Goal: Task Accomplishment & Management: Manage account settings

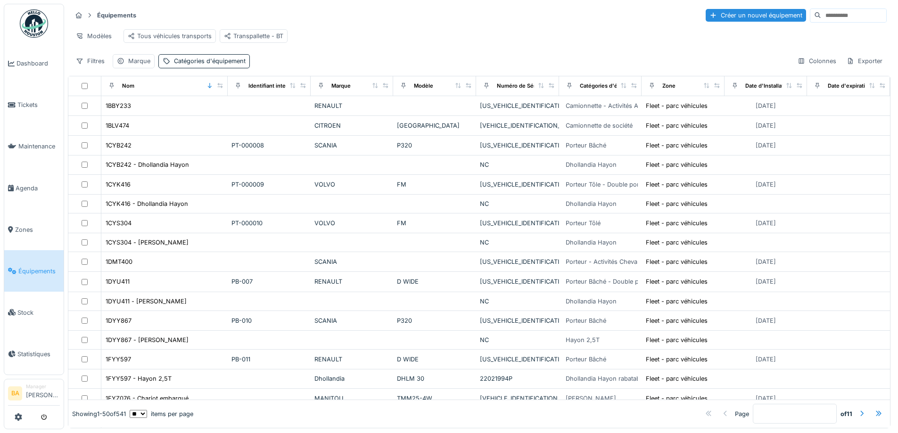
click at [821, 17] on input at bounding box center [853, 15] width 65 height 13
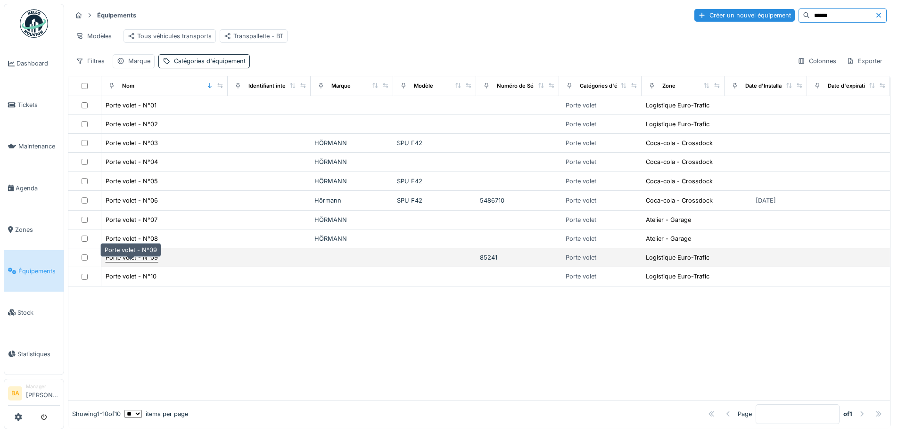
type input "*****"
click at [141, 262] on div "Porte volet - N°09" at bounding box center [132, 257] width 52 height 9
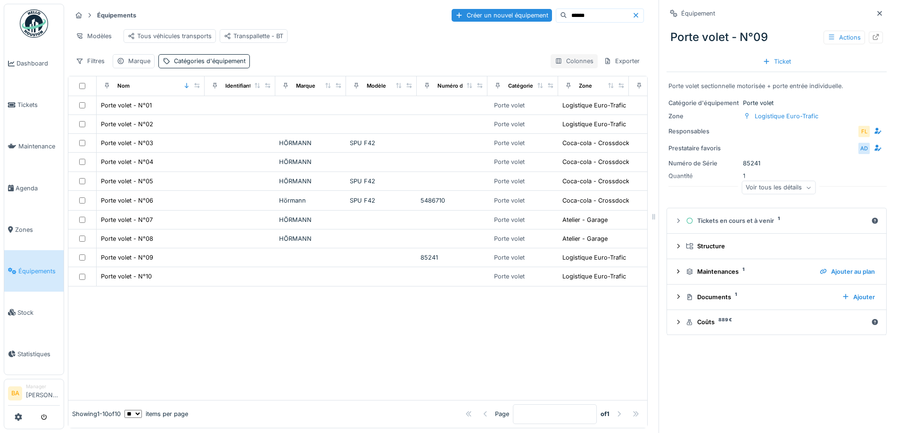
click at [551, 63] on div "Colonnes" at bounding box center [574, 61] width 47 height 14
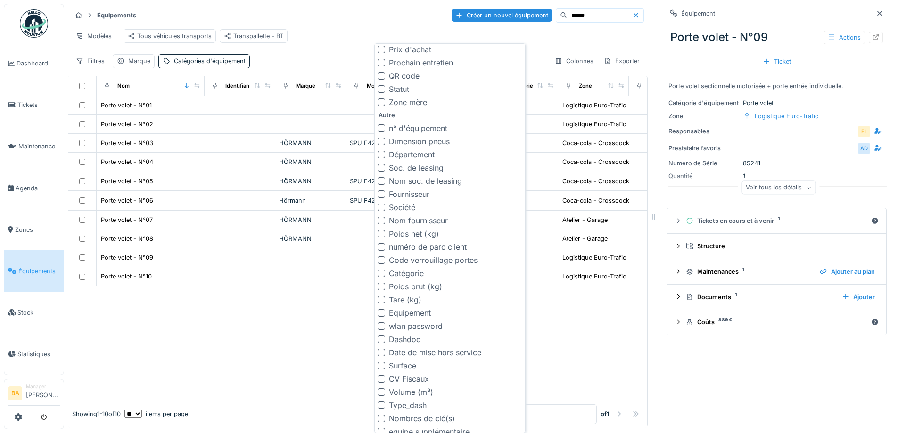
scroll to position [283, 0]
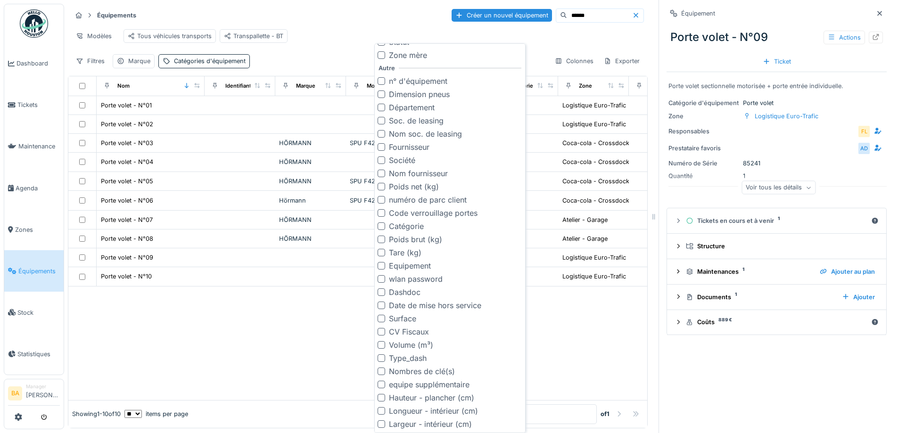
click at [352, 25] on div "Modèles Tous véhicules transports Transpallette - BT" at bounding box center [358, 35] width 572 height 21
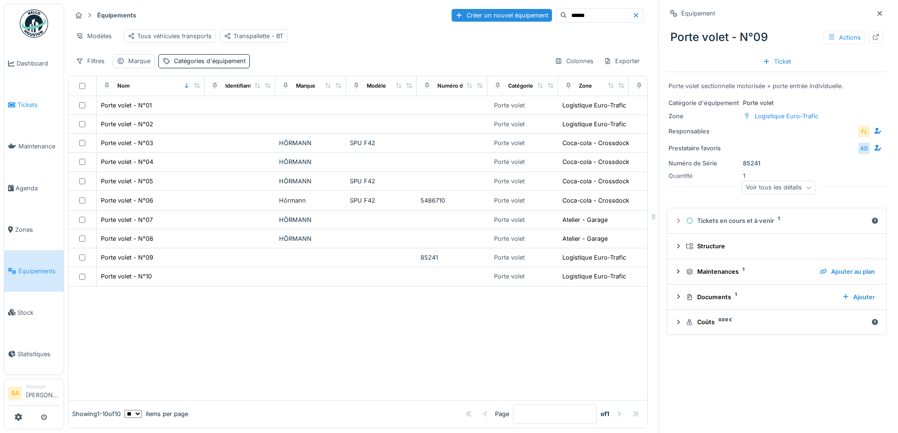
click at [29, 104] on span "Tickets" at bounding box center [38, 104] width 42 height 9
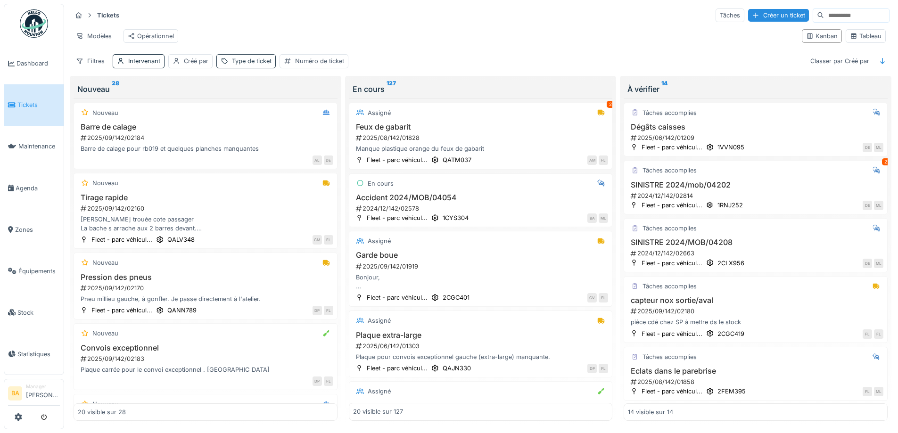
click at [239, 66] on div "Type de ticket" at bounding box center [252, 61] width 40 height 9
click at [288, 115] on div "Type de ticket" at bounding box center [272, 113] width 95 height 10
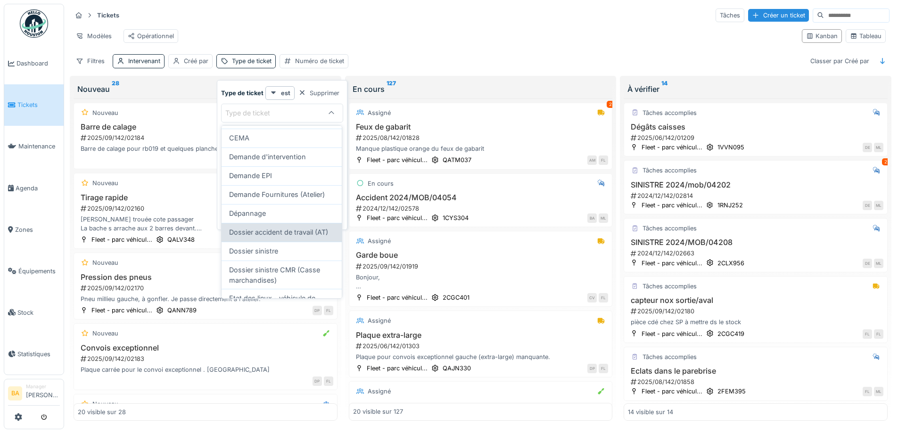
scroll to position [94, 0]
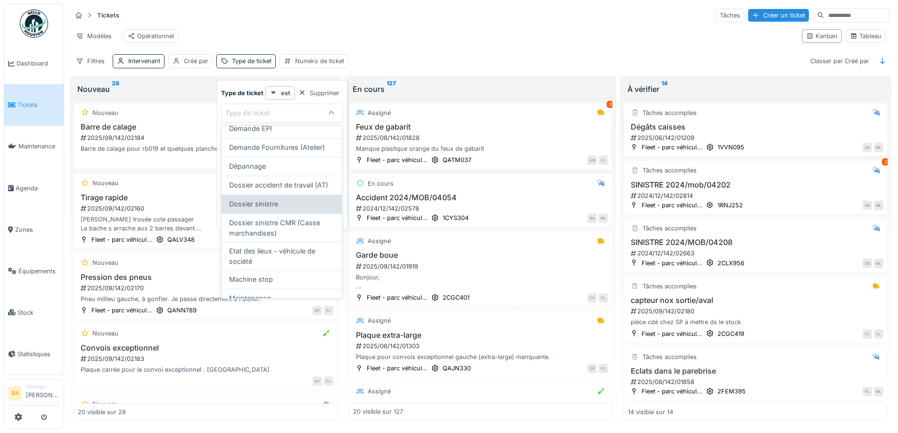
click at [270, 209] on span "Dossier sinistre" at bounding box center [253, 204] width 49 height 10
type input "***"
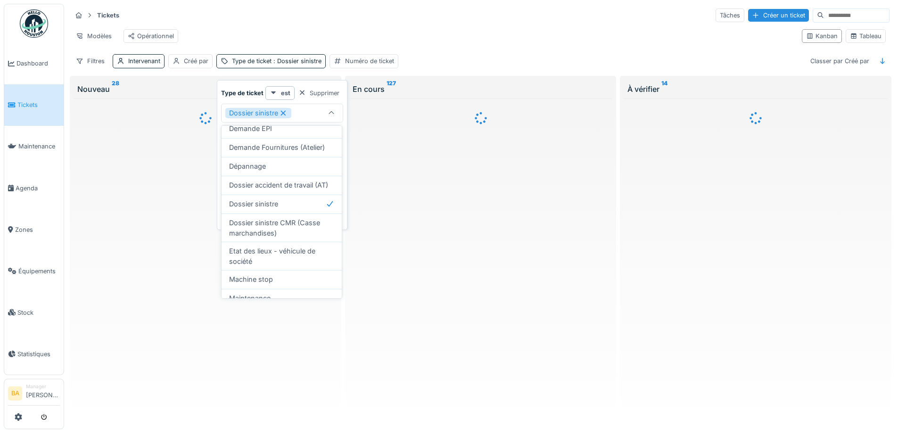
click at [335, 25] on hr at bounding box center [481, 24] width 818 height 0
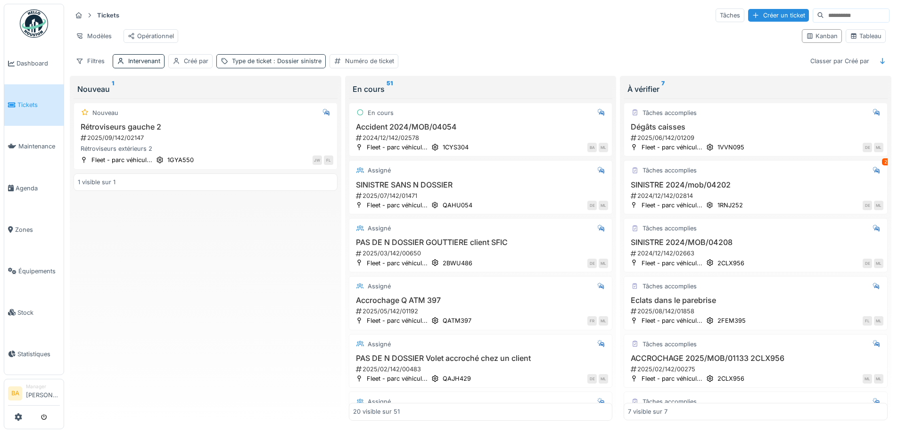
click at [260, 66] on div "Type de ticket : Dossier sinistre" at bounding box center [277, 61] width 90 height 9
click at [332, 114] on icon at bounding box center [331, 113] width 5 height 3
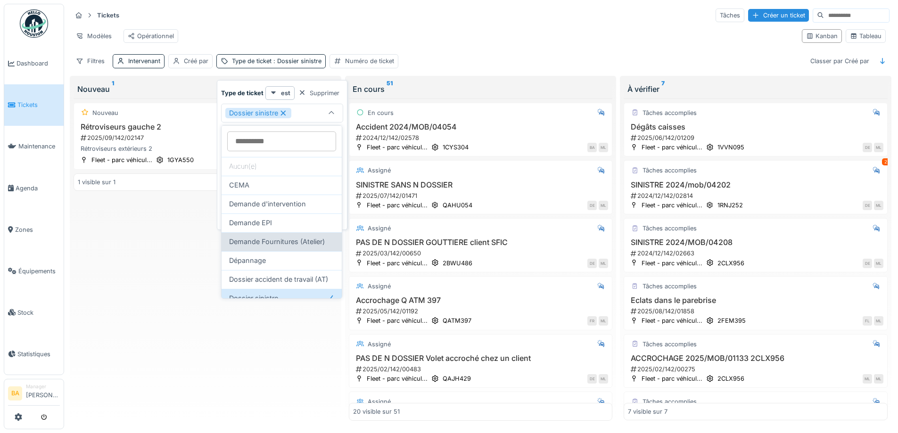
scroll to position [47, 0]
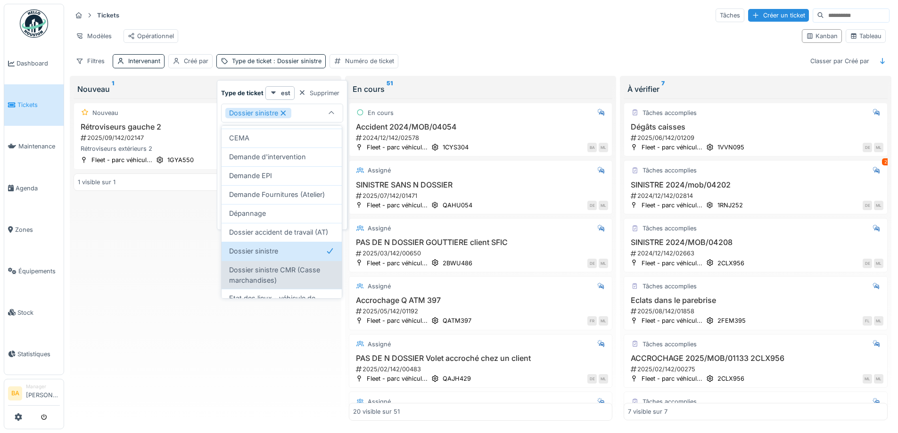
click at [273, 285] on span "Dossier sinistre CMR (Casse marchandises)" at bounding box center [281, 275] width 105 height 20
type input "*******"
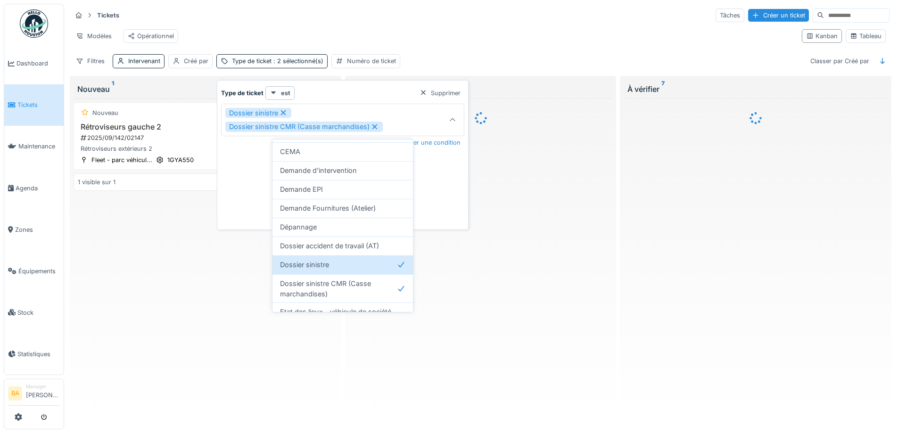
click at [419, 38] on div "Modèles Opérationnel" at bounding box center [433, 35] width 723 height 21
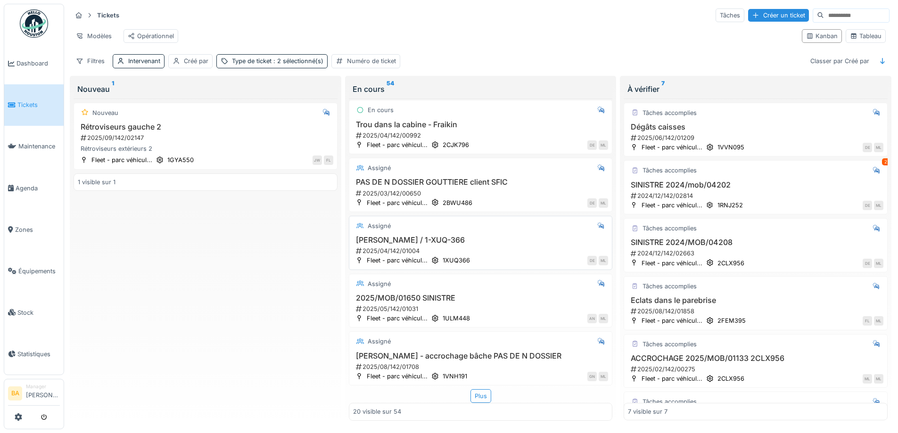
scroll to position [6, 0]
click at [471, 390] on div "Plus" at bounding box center [481, 397] width 21 height 14
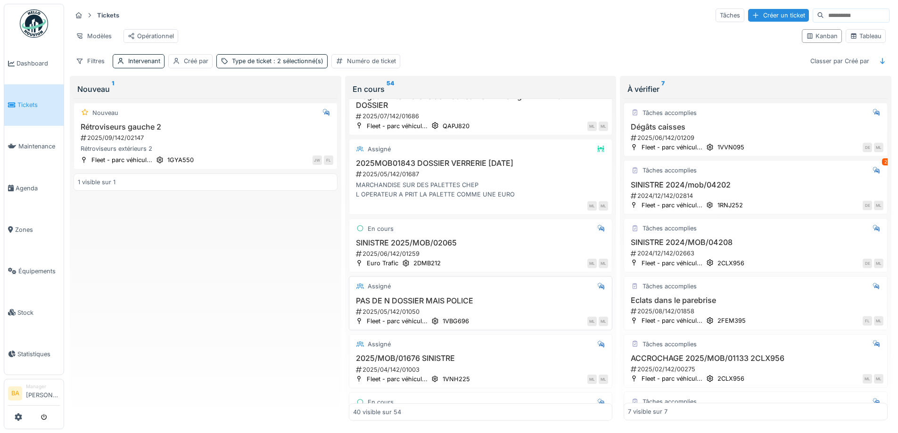
scroll to position [2100, 0]
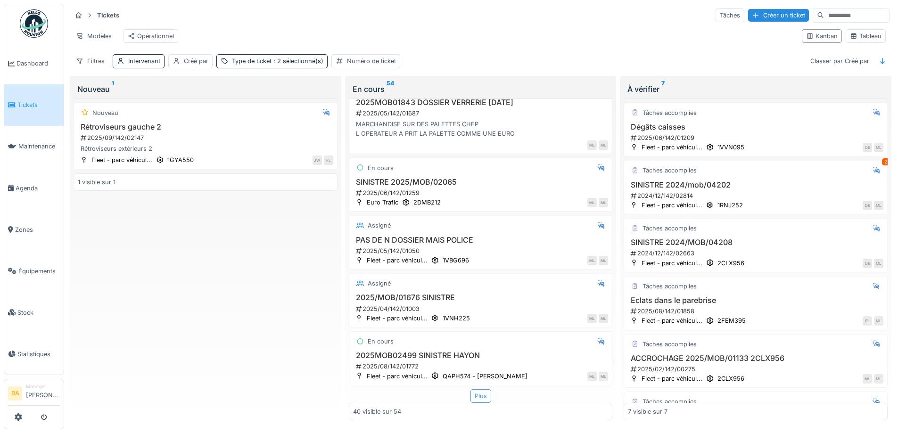
click at [472, 390] on div "Plus" at bounding box center [481, 397] width 21 height 14
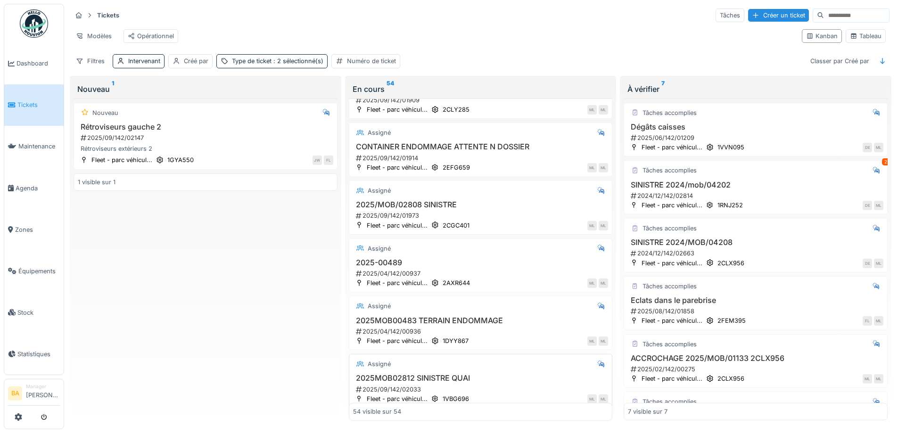
scroll to position [2525, 0]
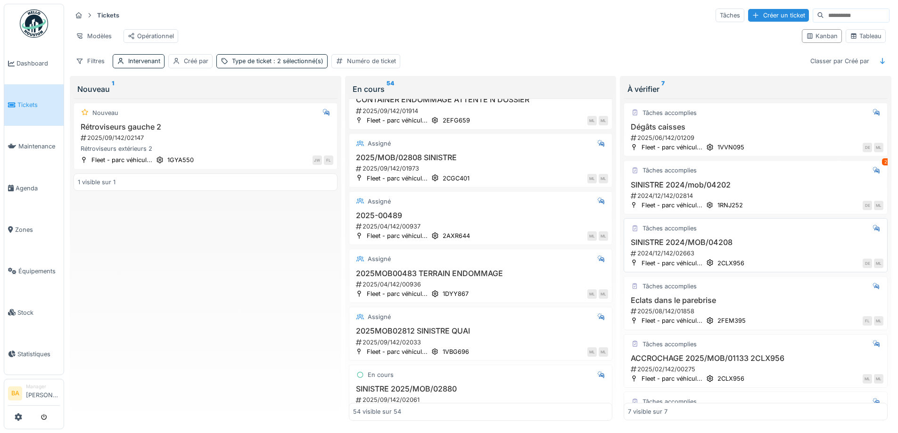
click at [457, 269] on h3 "2025MOB00483 TERRAIN ENDOMMAGE" at bounding box center [481, 273] width 256 height 9
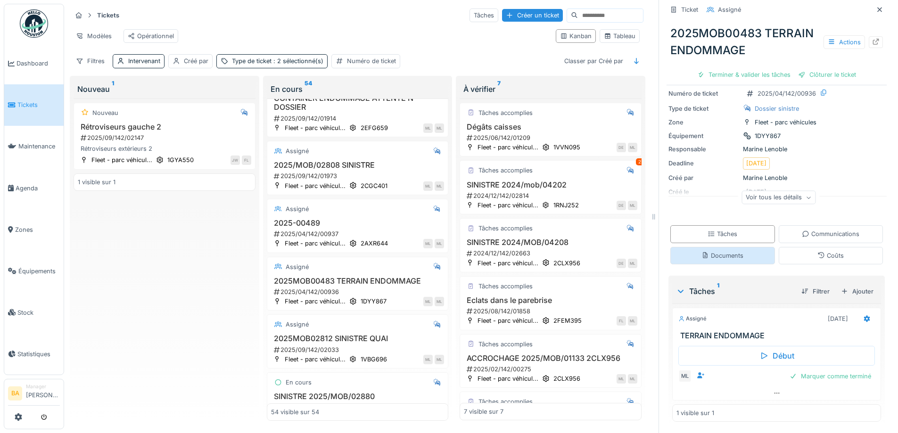
scroll to position [7, 0]
click at [872, 39] on icon at bounding box center [876, 42] width 8 height 6
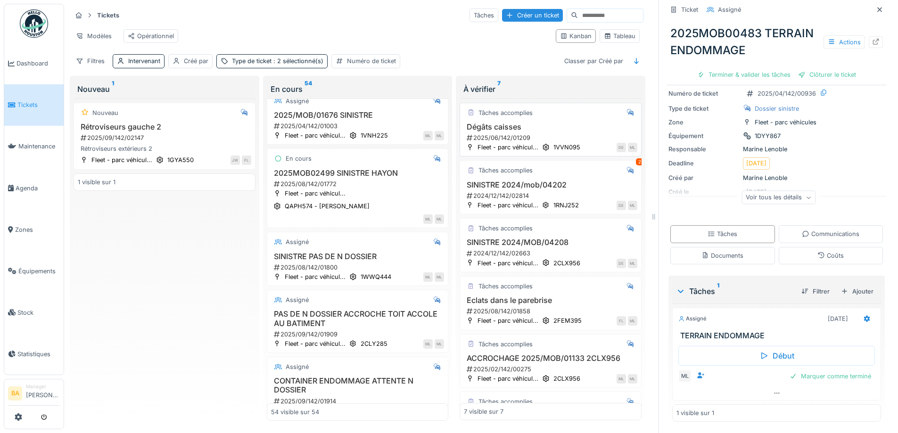
scroll to position [2148, 0]
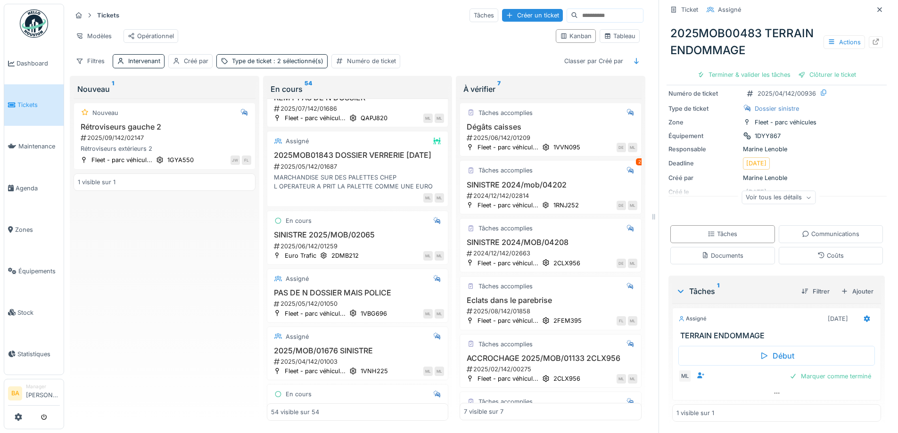
click at [578, 10] on input at bounding box center [610, 15] width 65 height 13
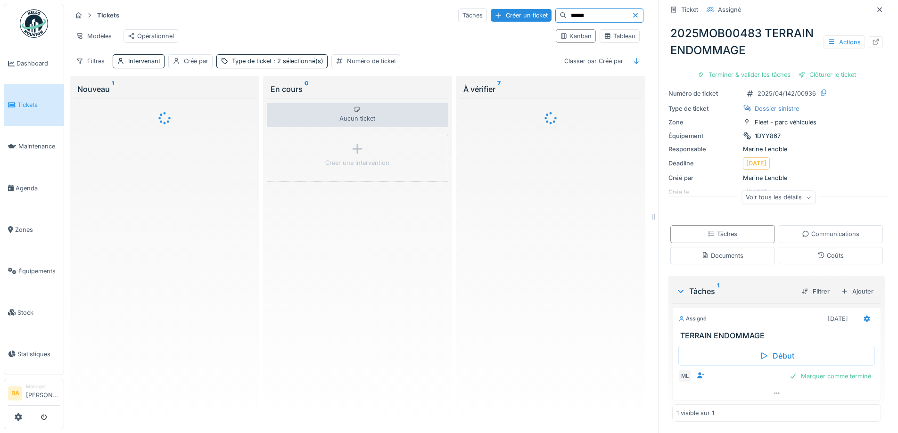
scroll to position [0, 0]
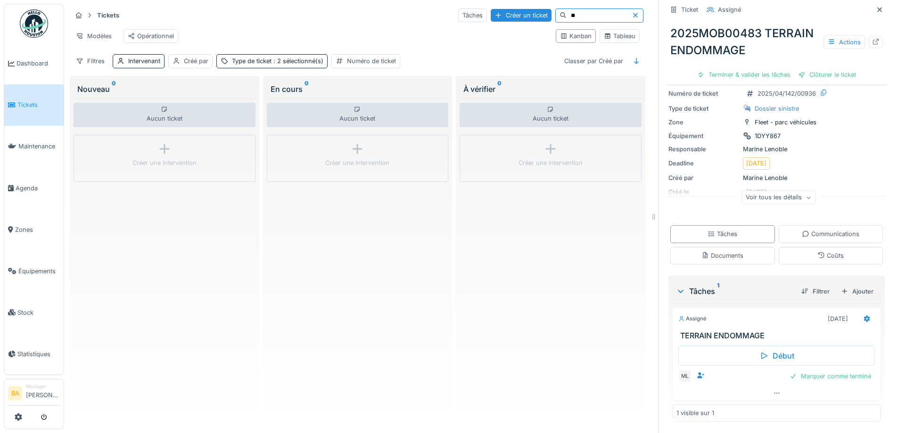
type input "*"
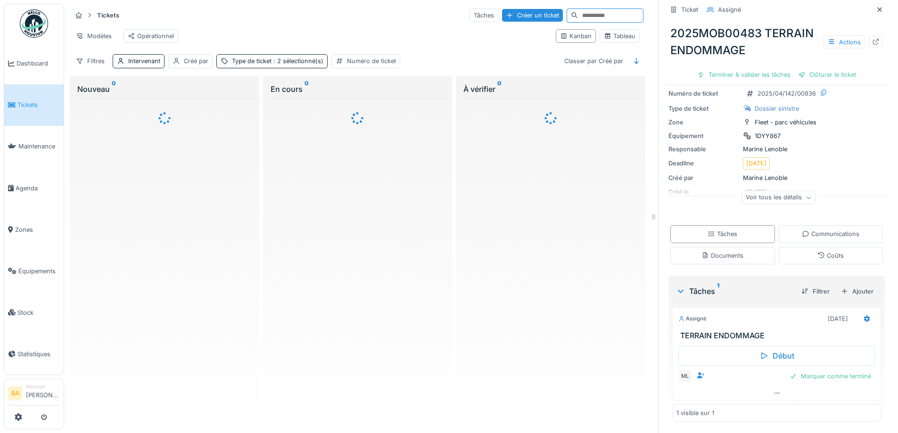
type input "*"
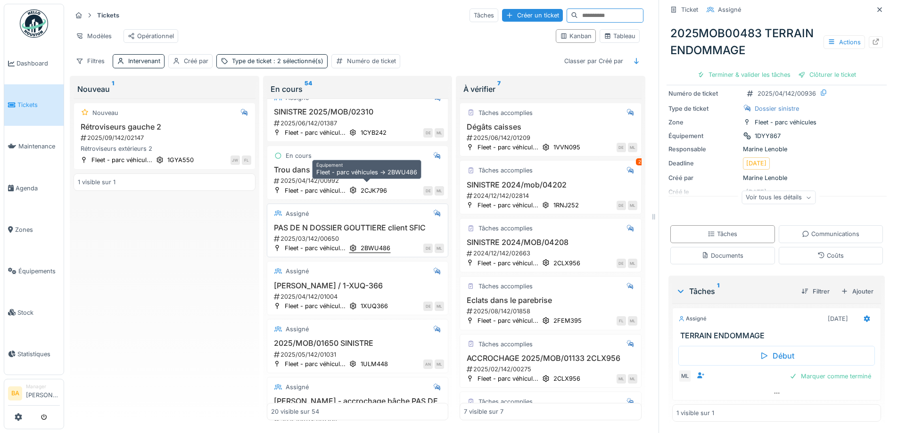
scroll to position [952, 0]
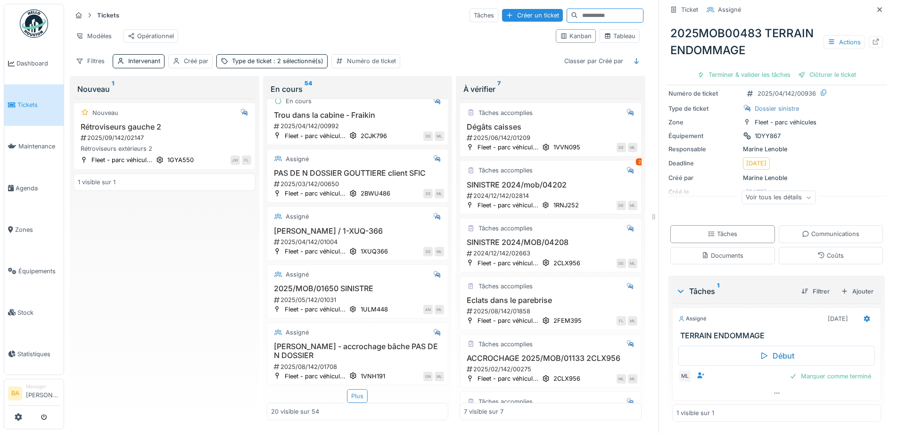
click at [351, 390] on div "Plus" at bounding box center [357, 397] width 21 height 14
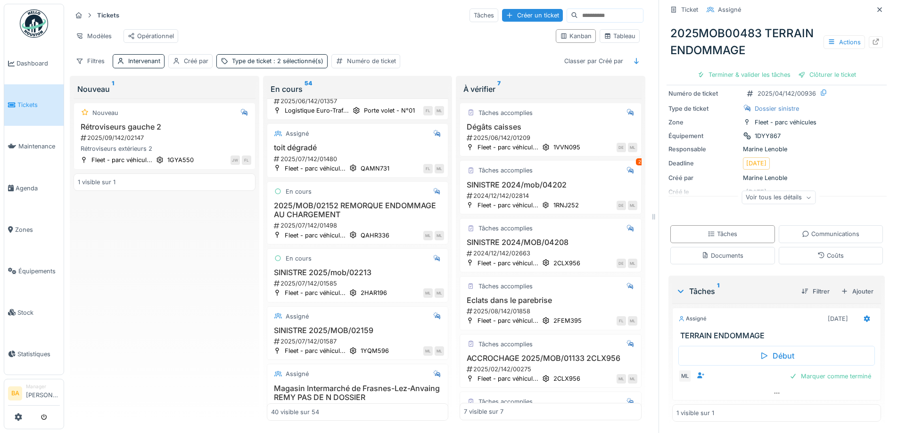
scroll to position [2037, 0]
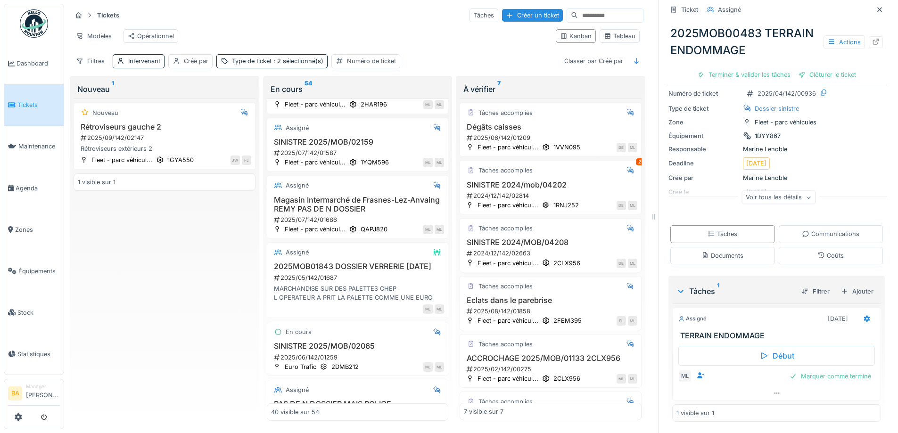
click at [589, 9] on input at bounding box center [610, 15] width 65 height 13
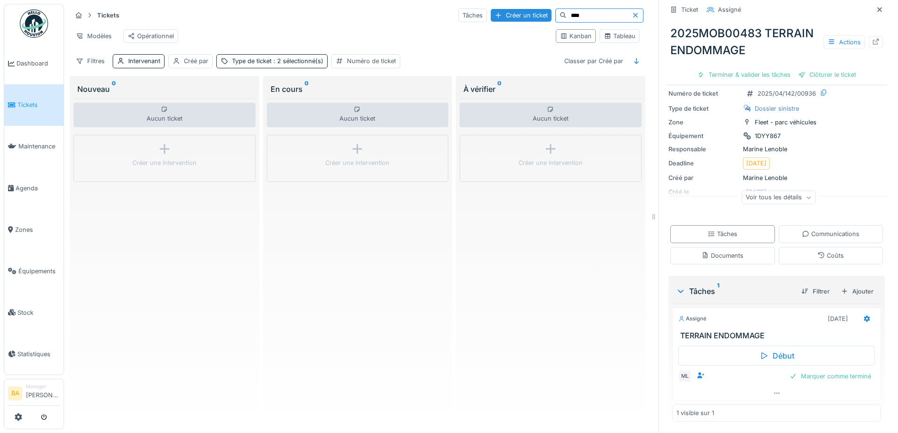
click at [572, 9] on input "****" at bounding box center [599, 15] width 65 height 13
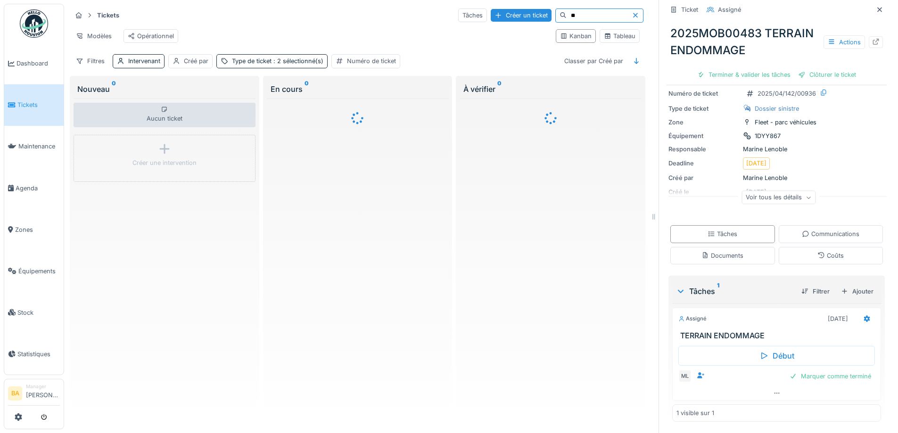
type input "*"
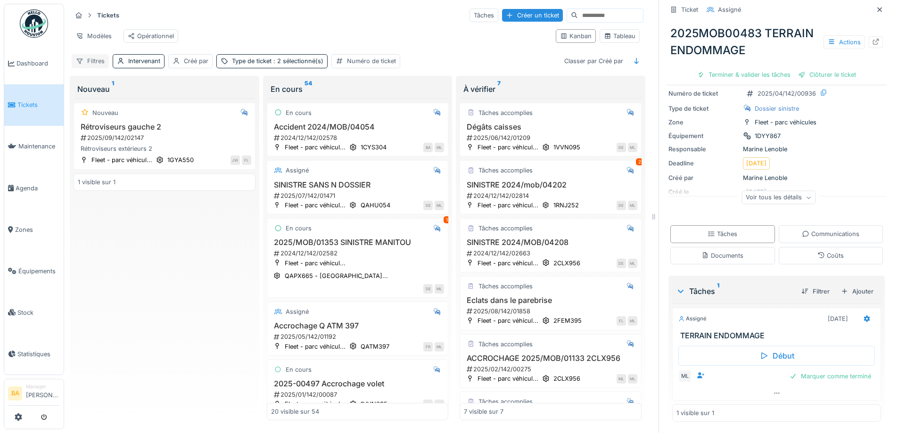
click at [95, 60] on div "Filtres" at bounding box center [90, 61] width 37 height 14
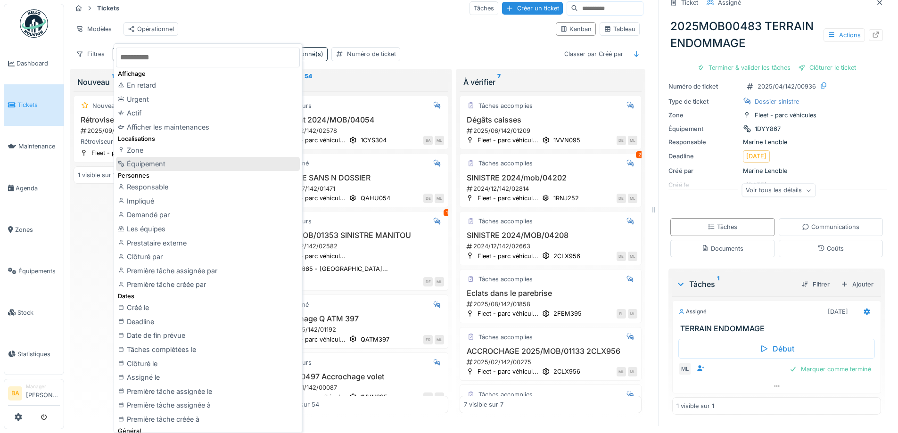
click at [165, 166] on div "Équipement" at bounding box center [208, 164] width 184 height 14
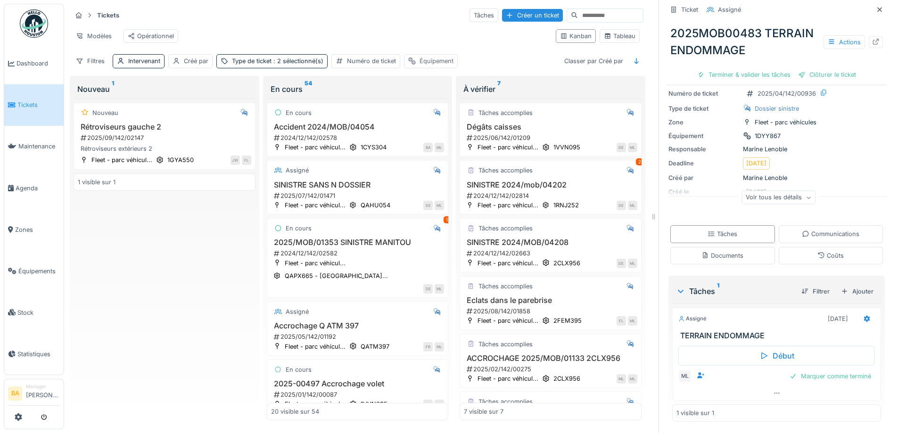
click at [425, 57] on div "Équipement" at bounding box center [437, 61] width 34 height 9
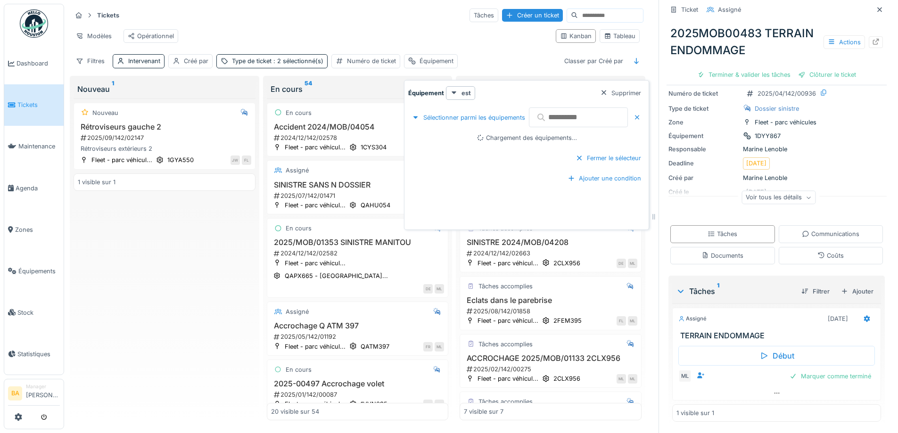
click at [602, 109] on input "text" at bounding box center [578, 118] width 99 height 20
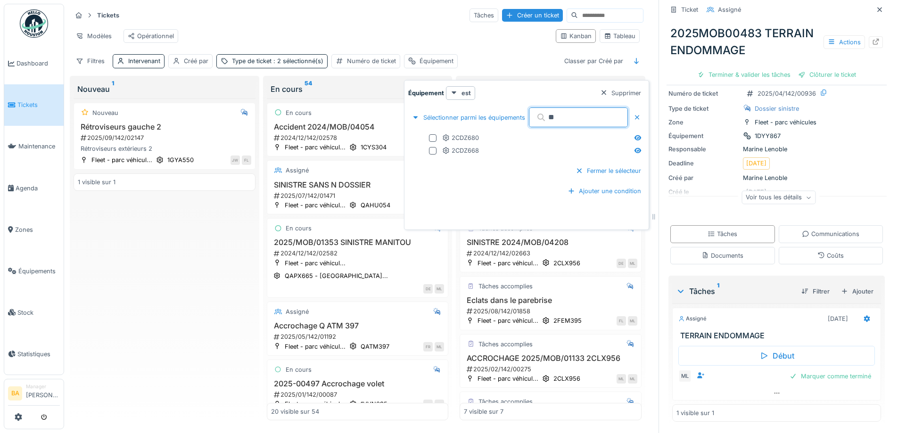
type input "***"
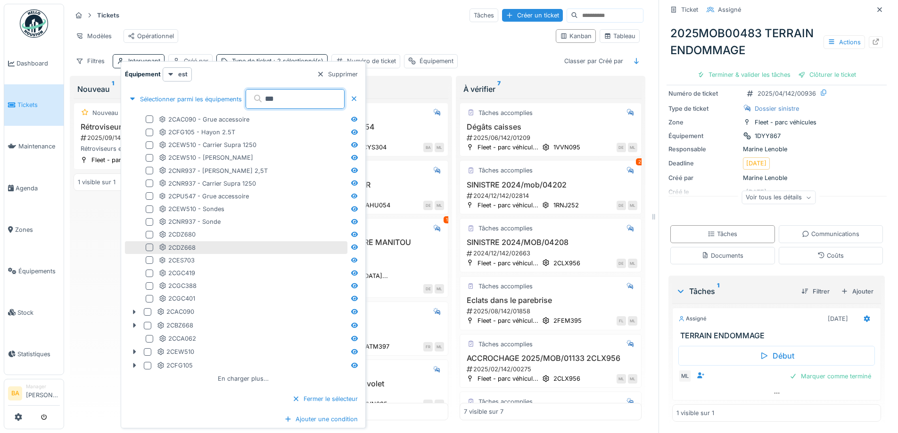
click at [147, 244] on div at bounding box center [150, 248] width 8 height 8
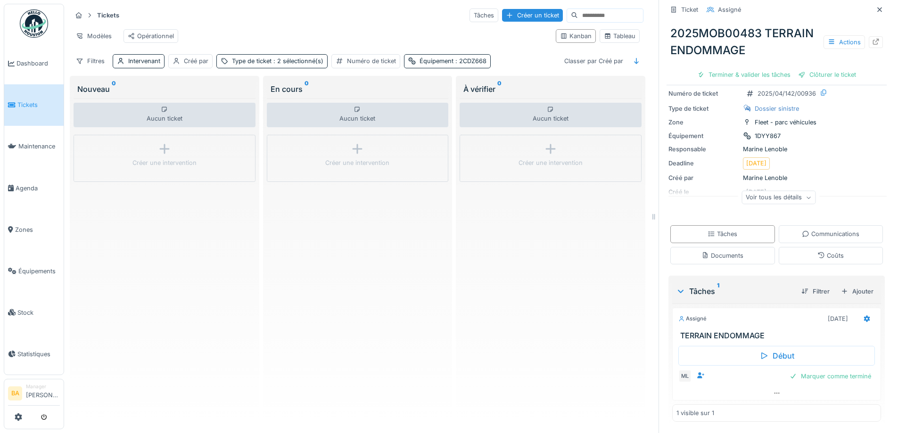
click at [505, 50] on div "Tickets Tâches Créer un ticket Modèles Opérationnel Kanban Tableau Filtres Inte…" at bounding box center [358, 38] width 580 height 68
click at [448, 62] on div "Équipement : 2CDZ668" at bounding box center [453, 61] width 67 height 9
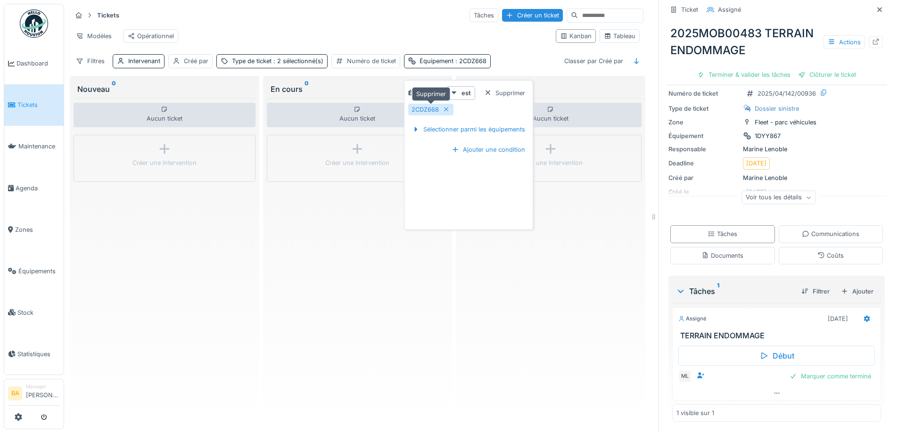
click at [447, 107] on icon at bounding box center [446, 109] width 5 height 5
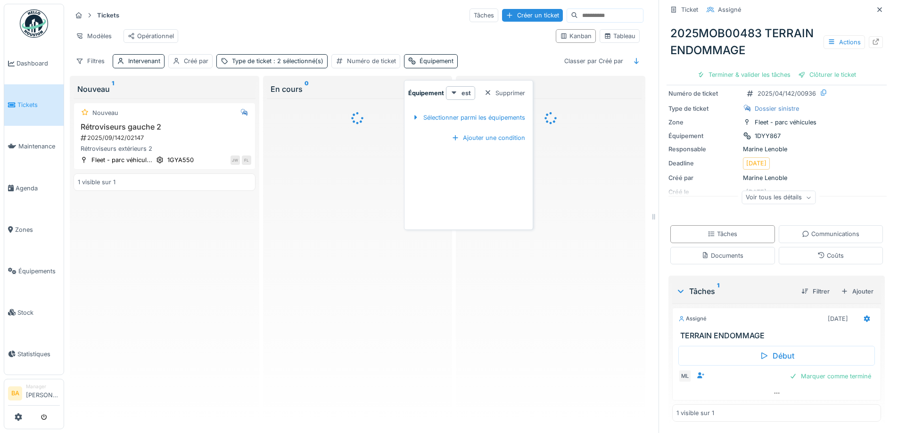
click at [388, 32] on div "Modèles Opérationnel" at bounding box center [310, 35] width 477 height 21
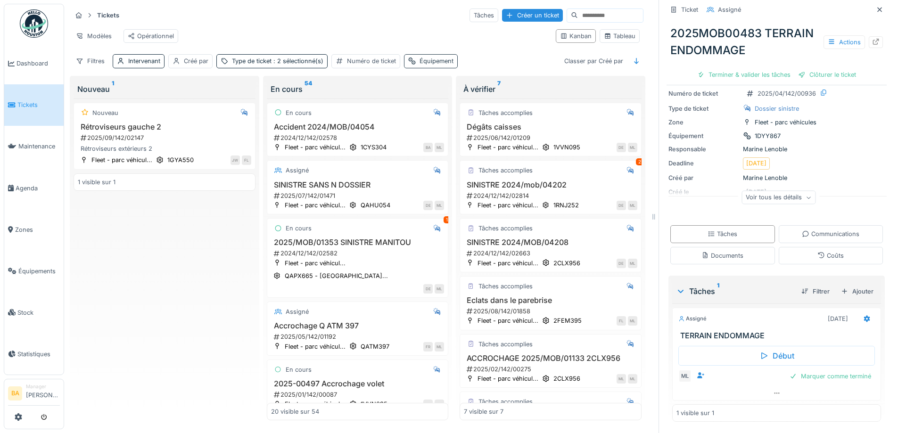
click at [440, 60] on div "Équipement" at bounding box center [437, 61] width 34 height 9
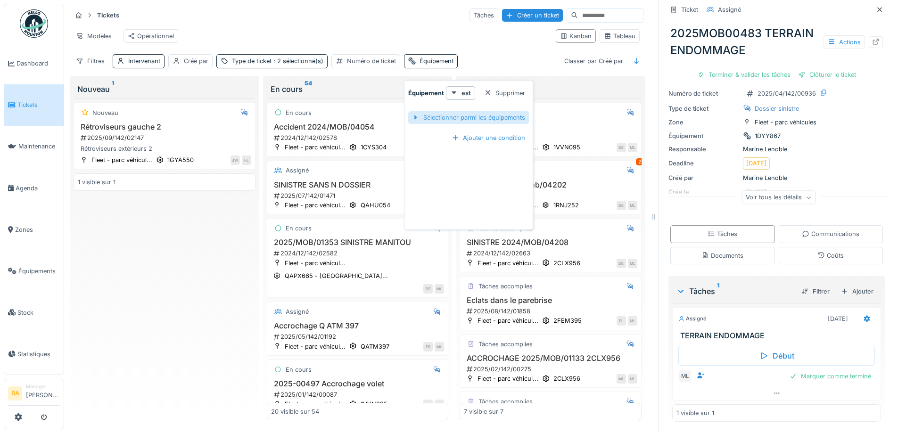
click at [471, 111] on div "Sélectionner parmi les équipements" at bounding box center [468, 117] width 121 height 13
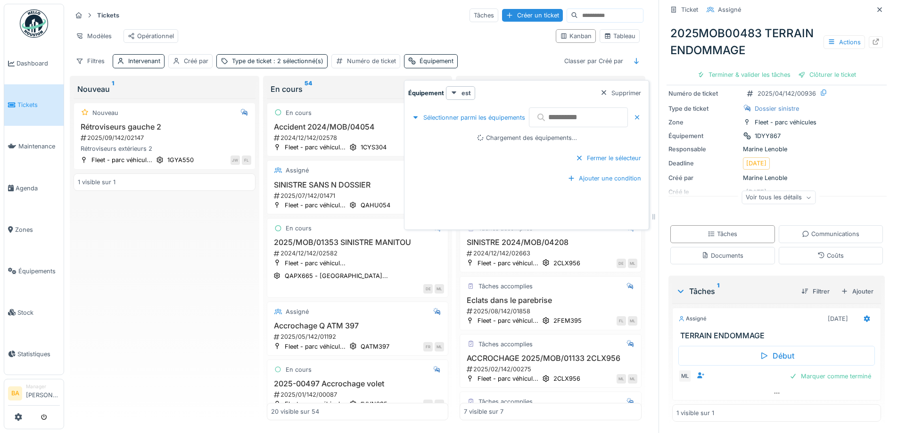
click at [569, 111] on input "text" at bounding box center [578, 118] width 99 height 20
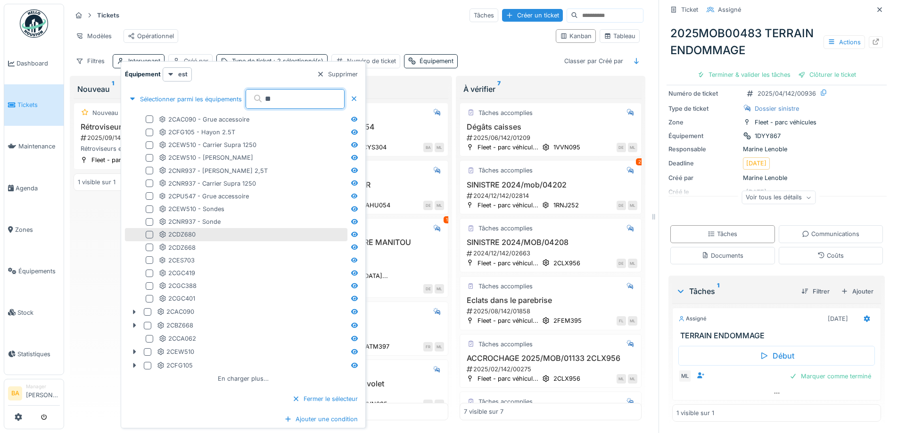
type input "**"
click at [150, 231] on div at bounding box center [150, 235] width 8 height 8
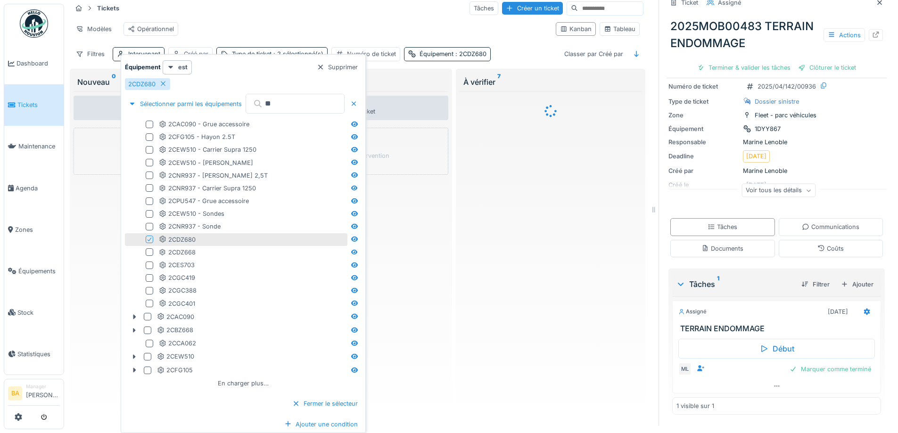
click at [150, 241] on icon at bounding box center [150, 239] width 6 height 5
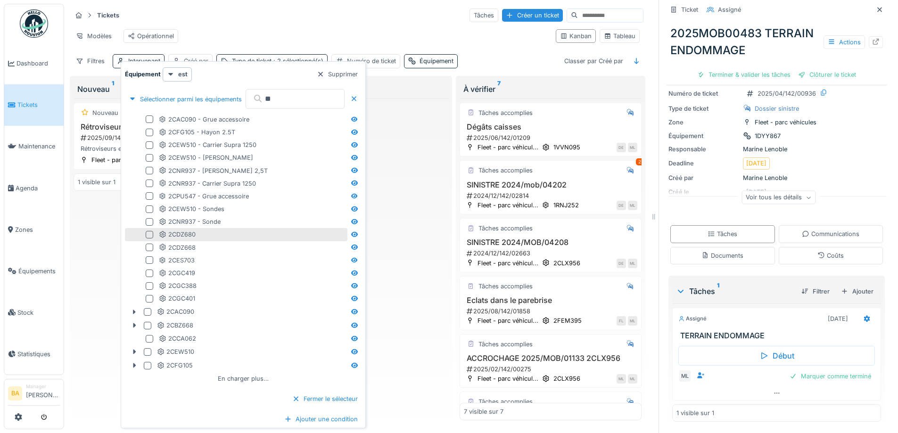
click at [150, 231] on div at bounding box center [150, 235] width 8 height 8
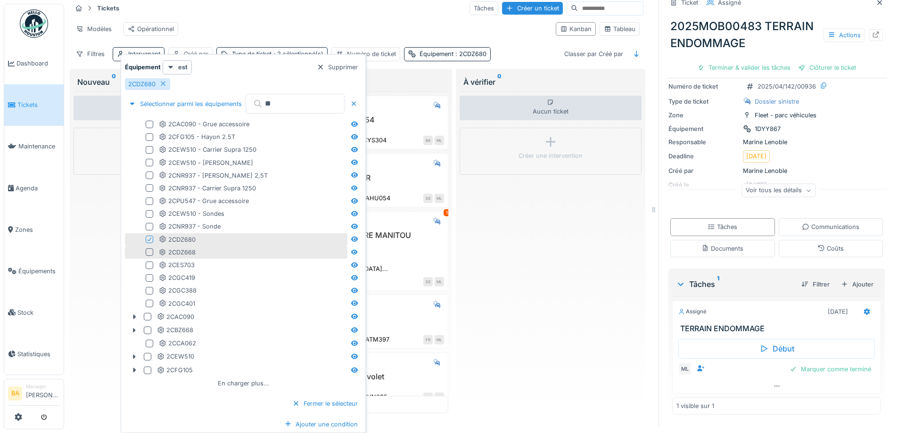
click at [149, 251] on div at bounding box center [150, 253] width 8 height 8
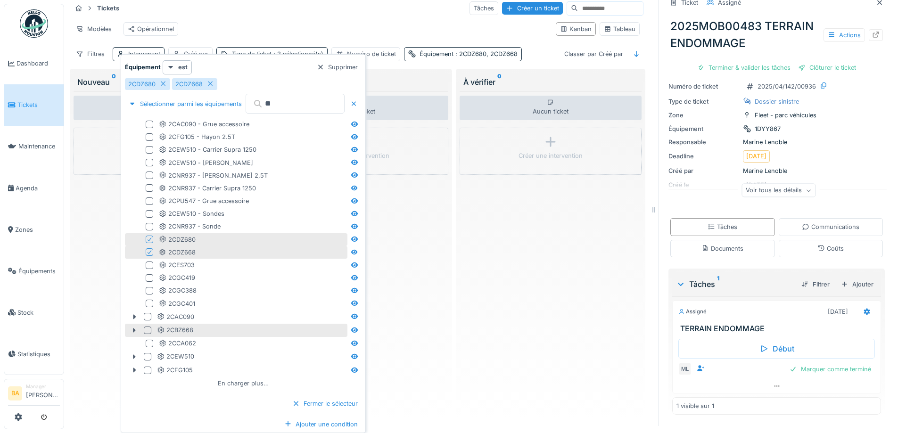
click at [147, 331] on div at bounding box center [148, 331] width 8 height 8
click at [289, 23] on div "Modèles Opérationnel" at bounding box center [310, 28] width 477 height 21
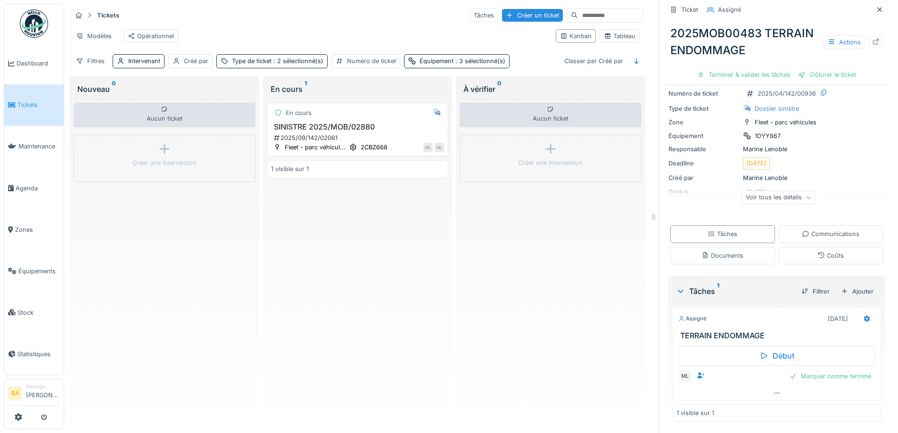
click at [327, 127] on h3 "SINISTRE 2025/MOB/02880" at bounding box center [358, 127] width 174 height 9
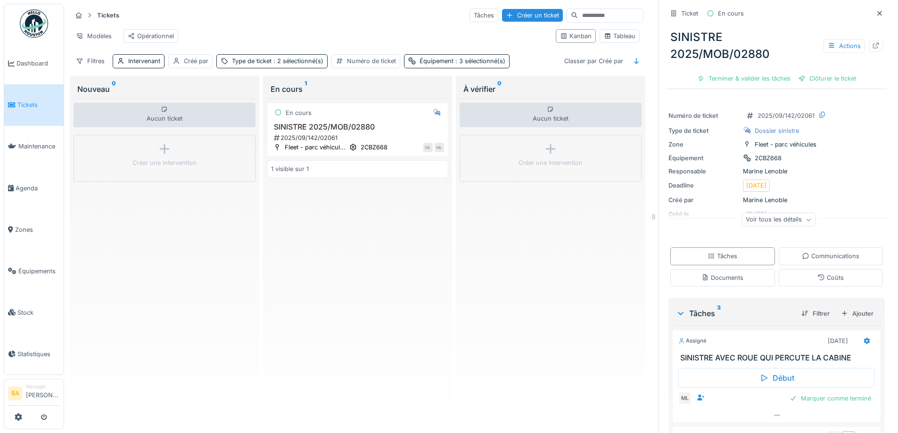
click at [873, 42] on icon at bounding box center [876, 45] width 6 height 6
click at [26, 267] on span "Équipements" at bounding box center [38, 271] width 41 height 9
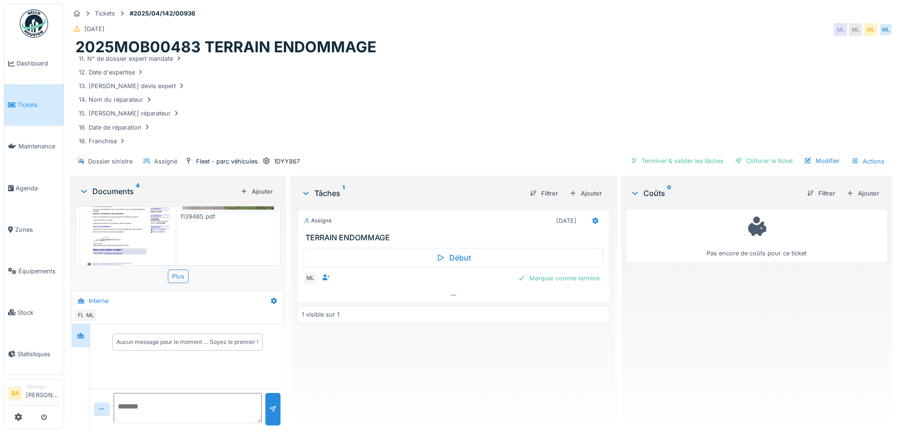
scroll to position [141, 0]
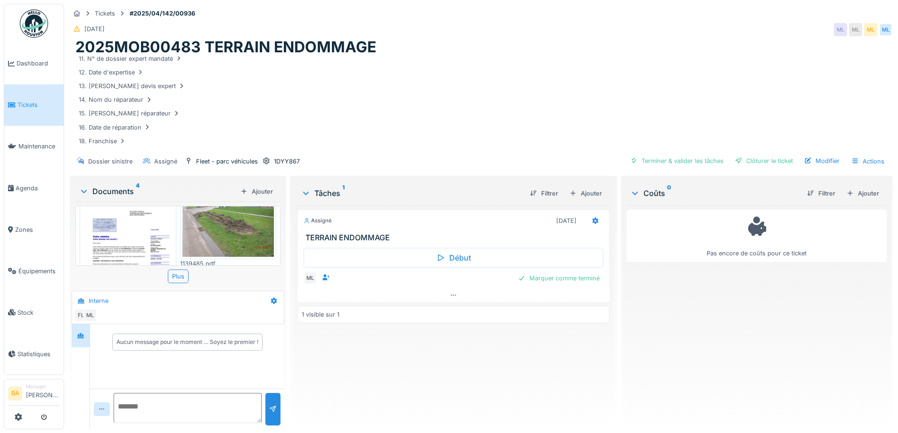
click at [232, 221] on img at bounding box center [228, 222] width 92 height 69
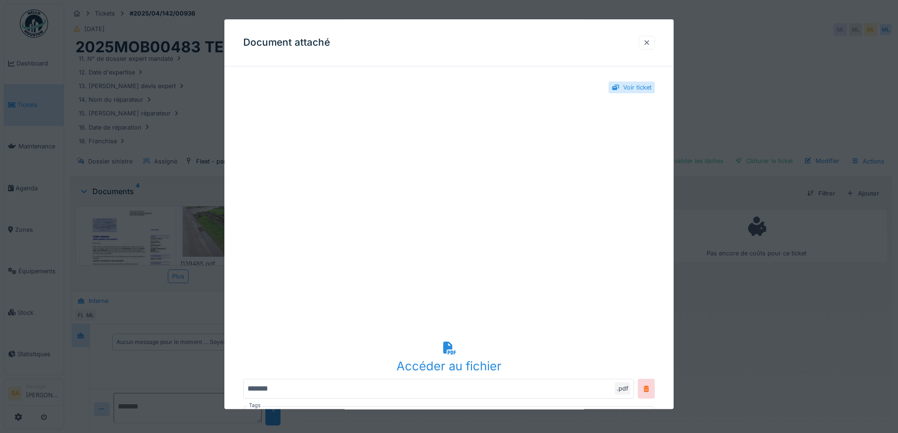
click at [651, 44] on div at bounding box center [647, 42] width 8 height 9
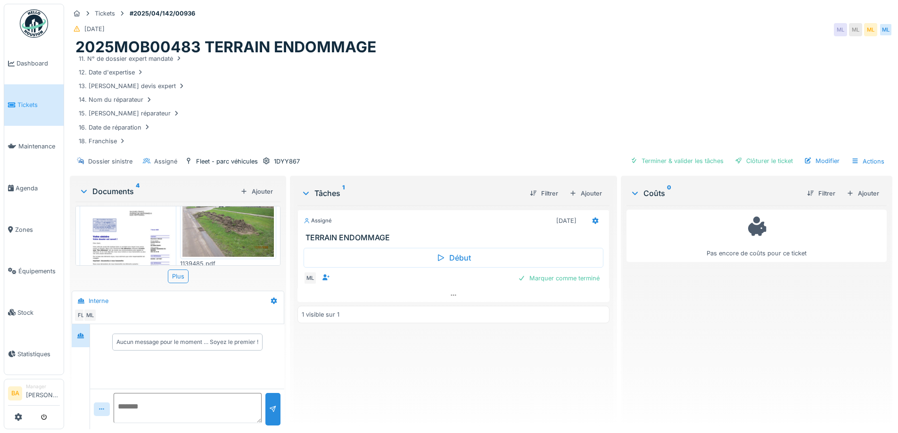
click at [140, 226] on img at bounding box center [128, 253] width 92 height 130
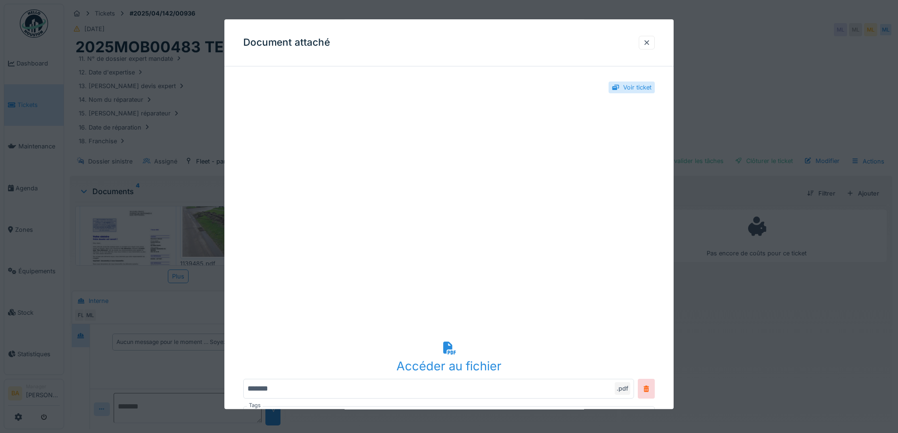
scroll to position [0, 0]
click at [650, 39] on div at bounding box center [647, 42] width 8 height 9
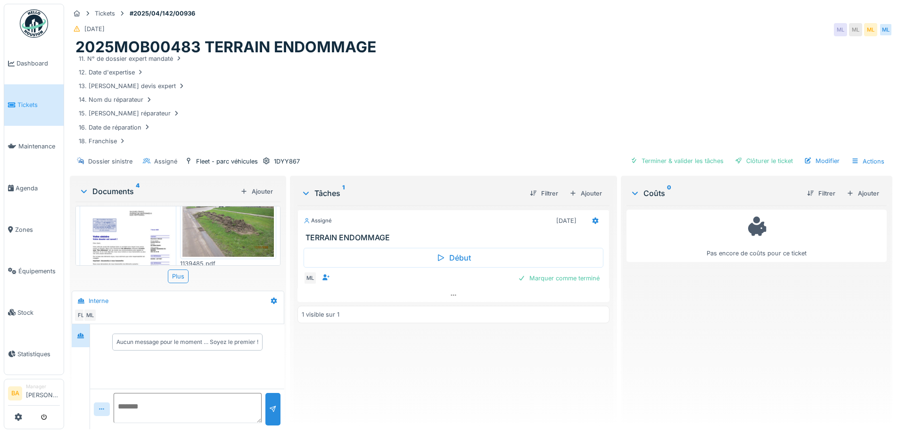
click at [21, 108] on span "Tickets" at bounding box center [38, 104] width 42 height 9
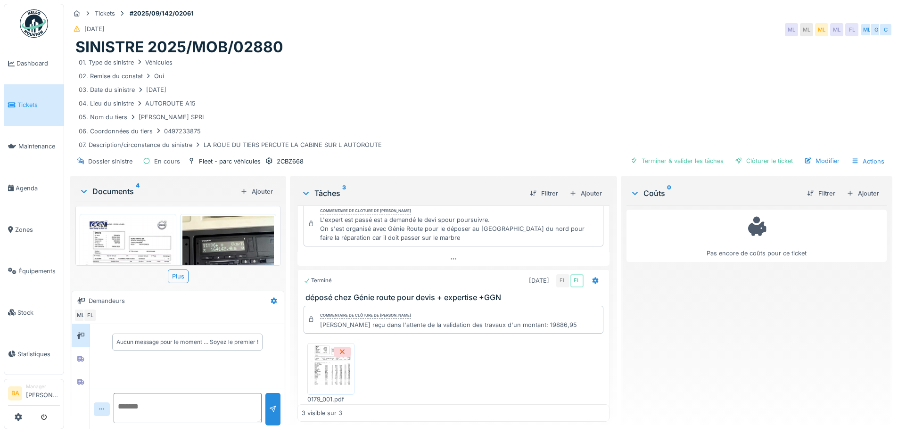
scroll to position [173, 0]
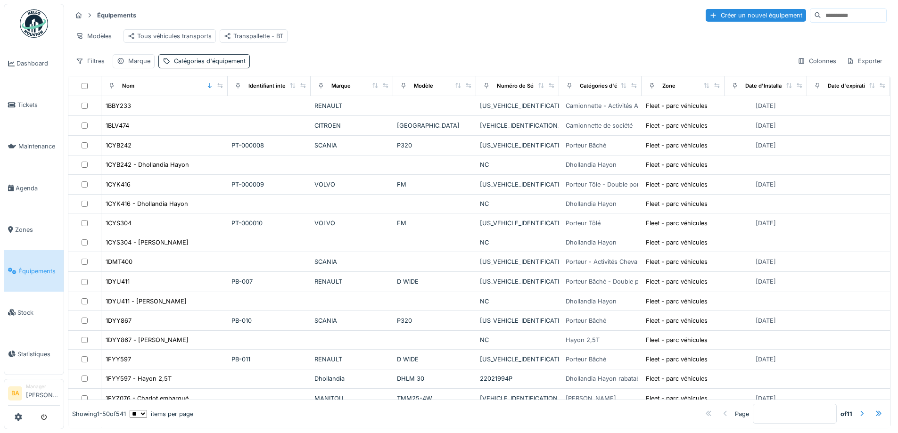
click at [821, 17] on input at bounding box center [853, 15] width 65 height 13
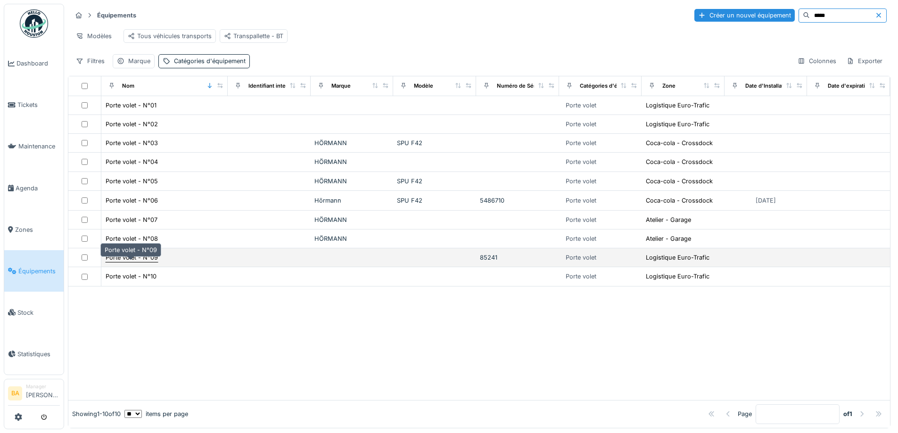
type input "*****"
click at [127, 262] on div "Porte volet - N°09" at bounding box center [132, 257] width 52 height 9
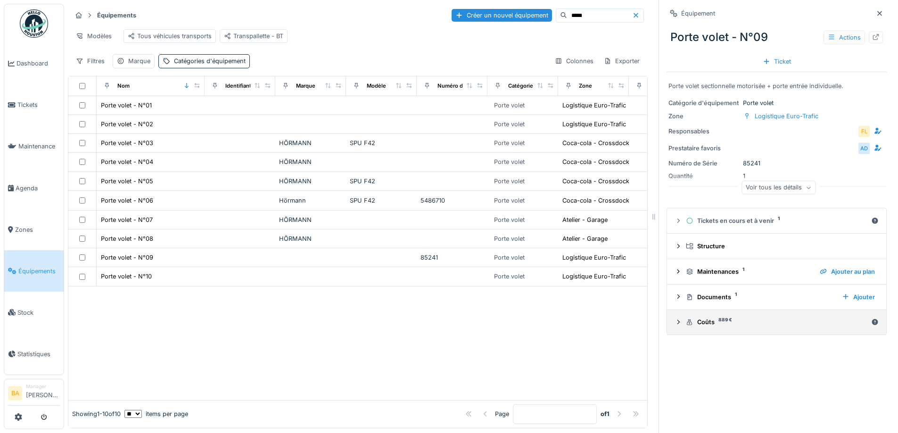
click at [675, 324] on icon at bounding box center [679, 322] width 8 height 6
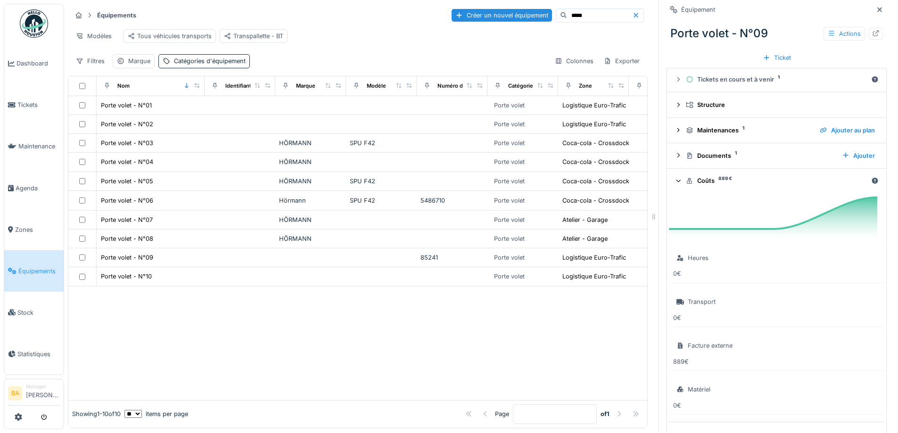
scroll to position [197, 0]
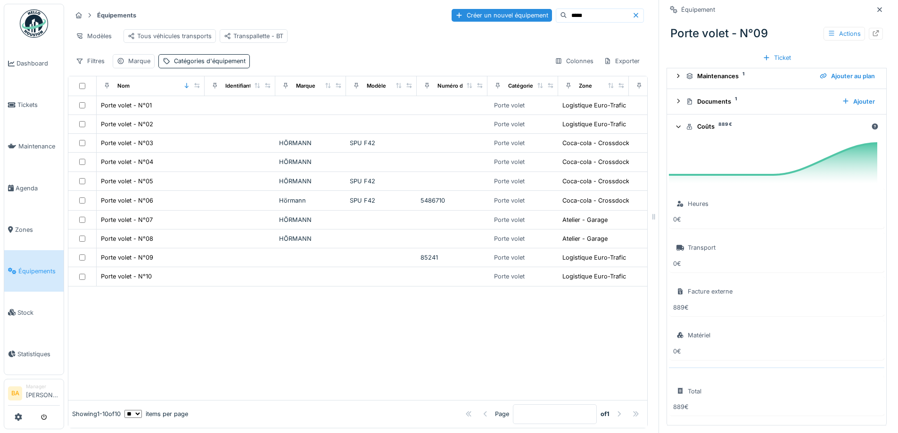
click at [689, 291] on div "Facture externe" at bounding box center [710, 291] width 45 height 9
click at [673, 308] on div "889 €" at bounding box center [776, 307] width 207 height 9
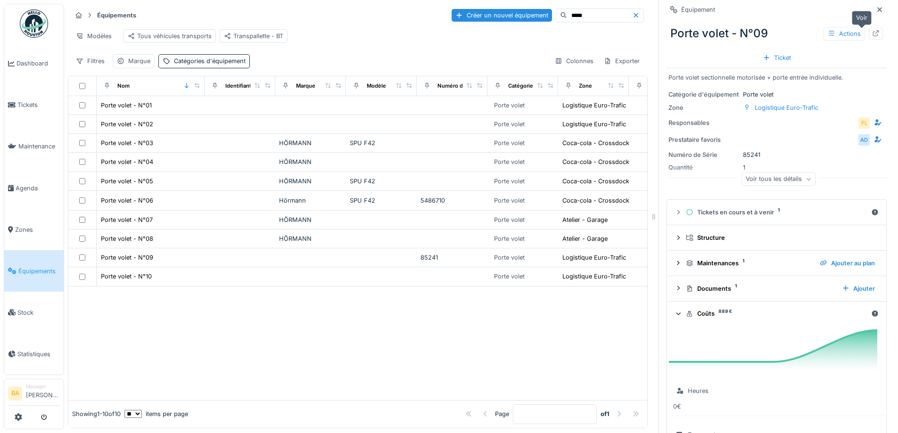
click at [872, 30] on icon at bounding box center [876, 33] width 8 height 6
click at [30, 102] on span "Tickets" at bounding box center [38, 104] width 42 height 9
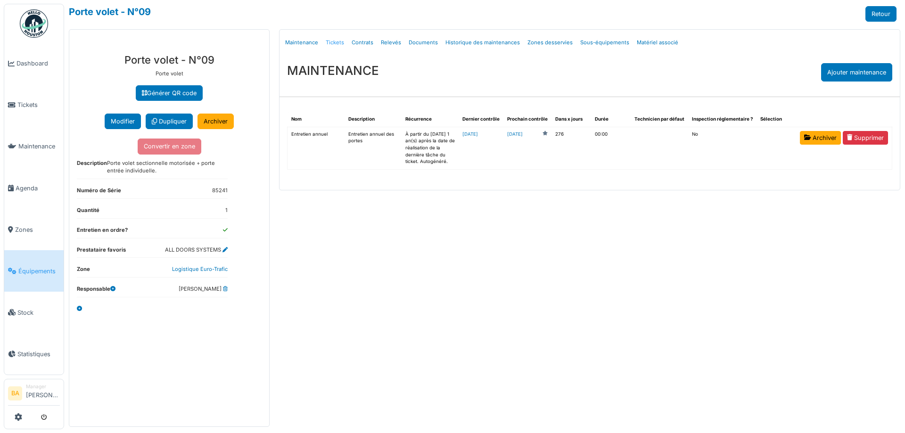
click at [334, 42] on link "Tickets" at bounding box center [335, 43] width 26 height 22
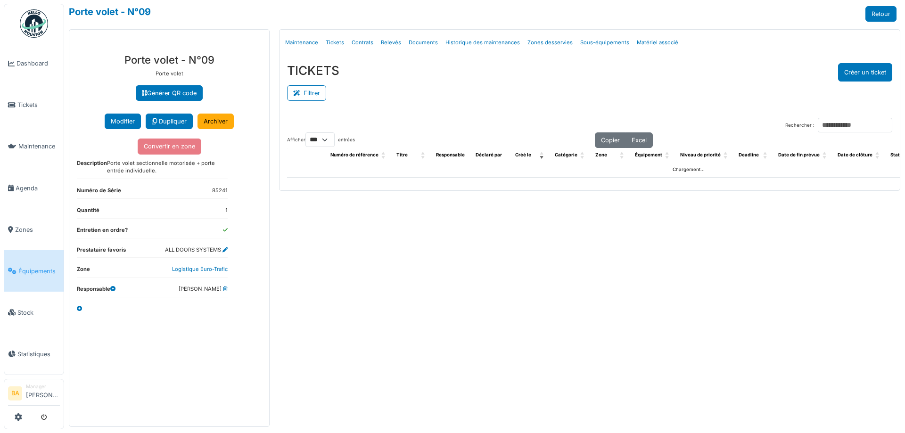
select select "***"
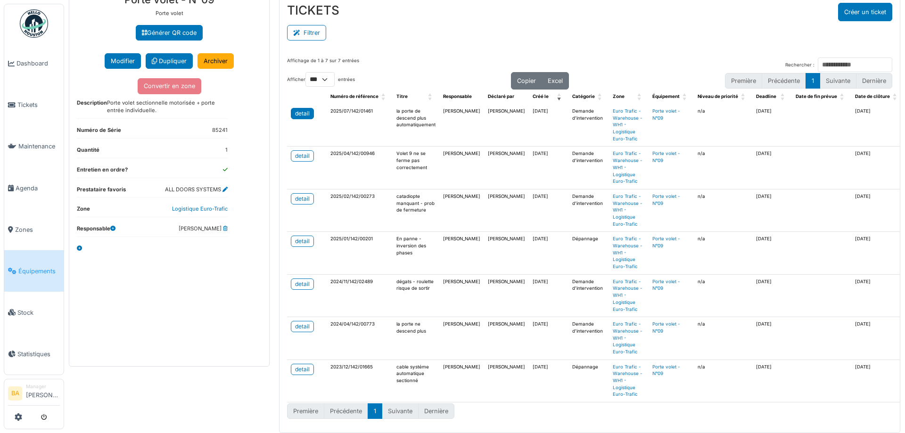
click at [302, 109] on div "detail" at bounding box center [302, 113] width 15 height 8
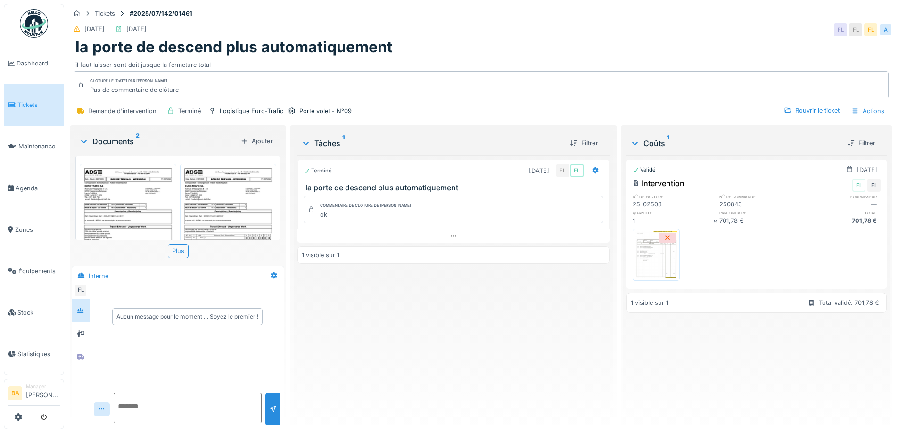
click at [655, 254] on img at bounding box center [656, 255] width 42 height 47
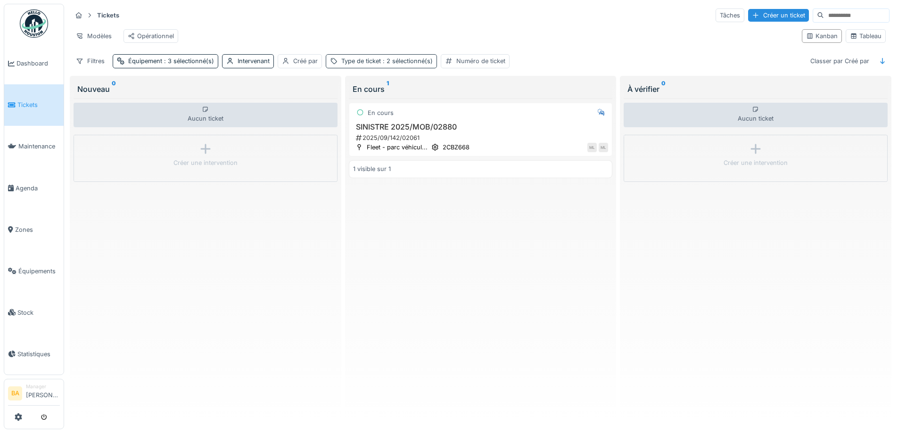
click at [391, 65] on span ": 2 sélectionné(s)" at bounding box center [407, 61] width 52 height 7
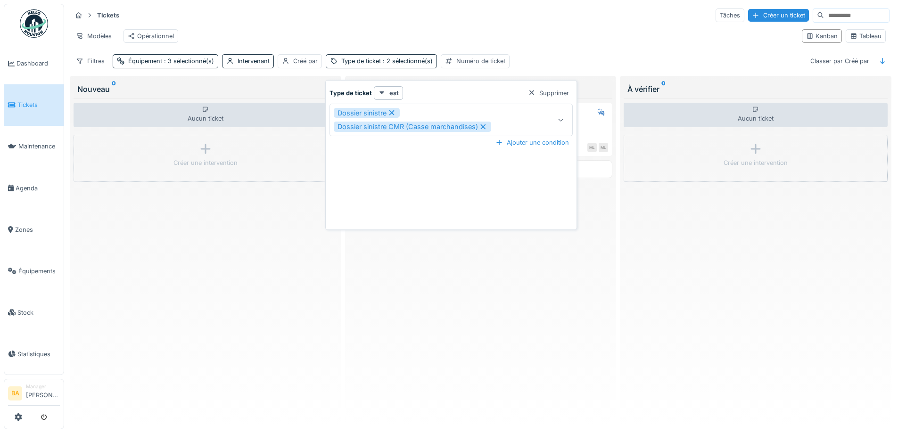
click at [484, 125] on icon at bounding box center [483, 127] width 8 height 7
type input "***"
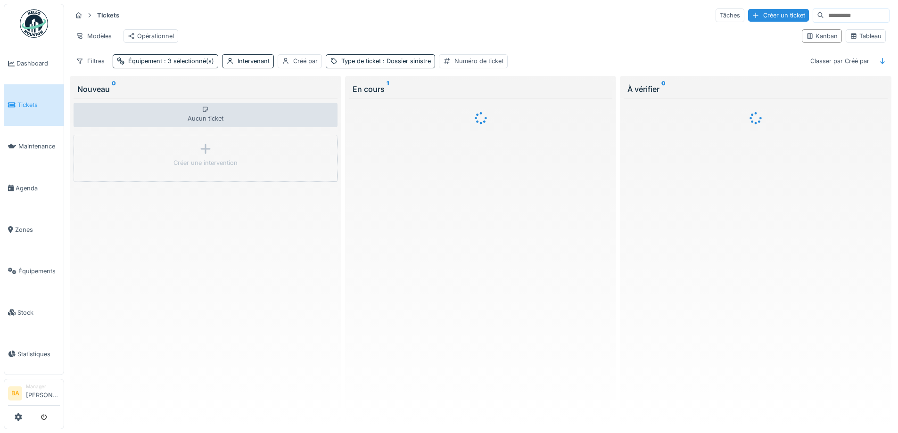
click at [299, 42] on div "Modèles Opérationnel" at bounding box center [433, 35] width 723 height 21
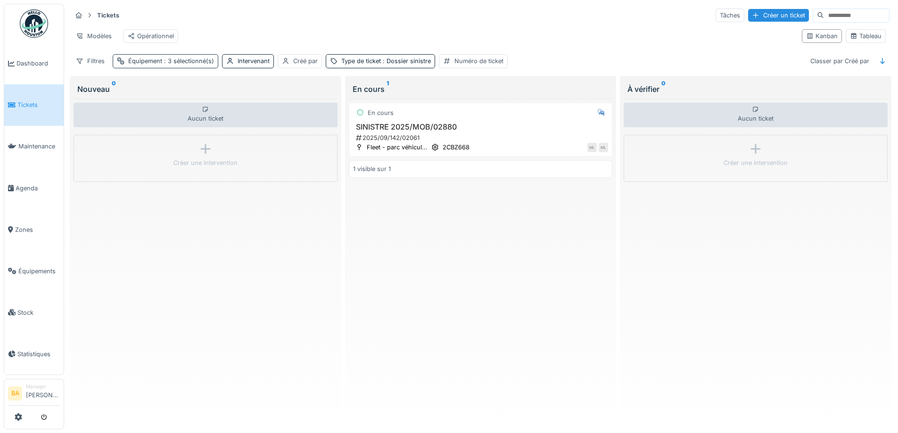
click at [182, 68] on div "Équipement : 3 sélectionné(s)" at bounding box center [166, 61] width 106 height 14
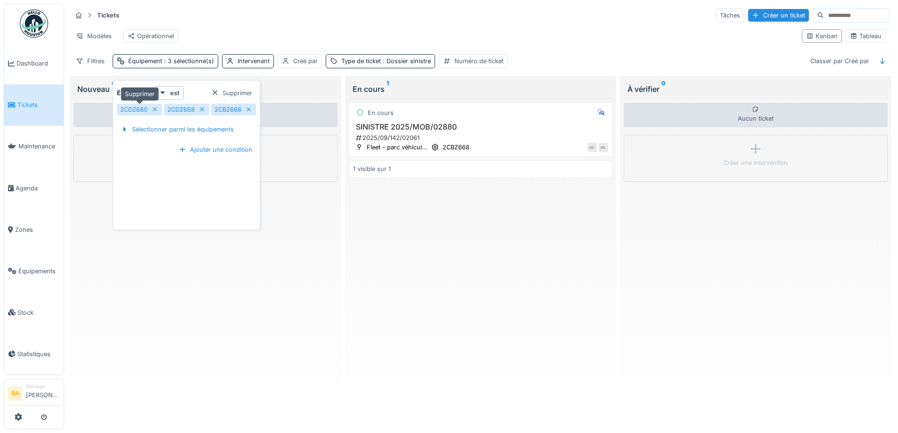
click at [154, 110] on icon at bounding box center [155, 110] width 8 height 6
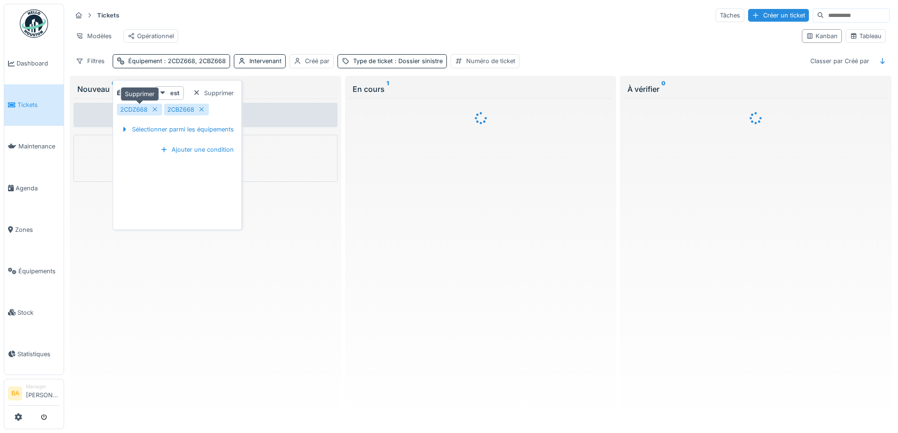
click at [154, 110] on icon at bounding box center [155, 110] width 8 height 6
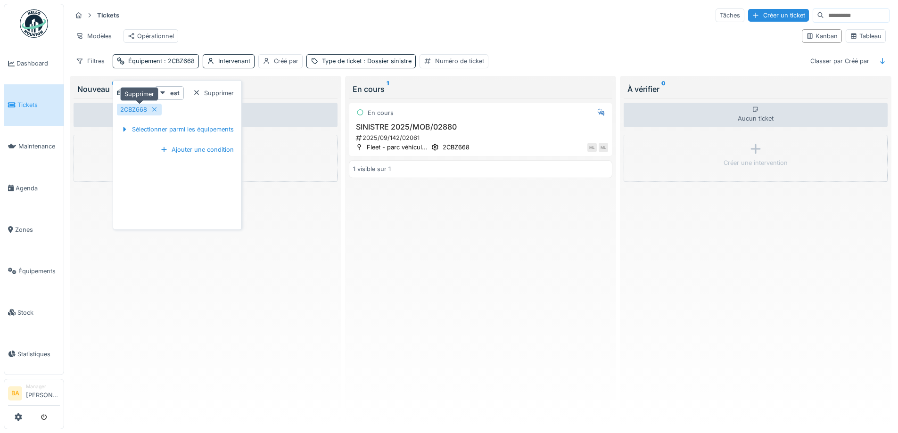
click at [154, 110] on icon at bounding box center [154, 109] width 5 height 5
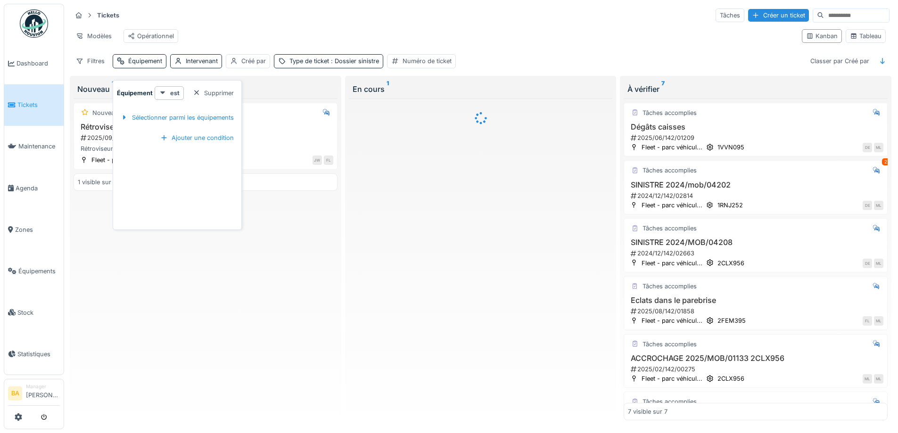
click at [463, 36] on div "Modèles Opérationnel" at bounding box center [433, 35] width 723 height 21
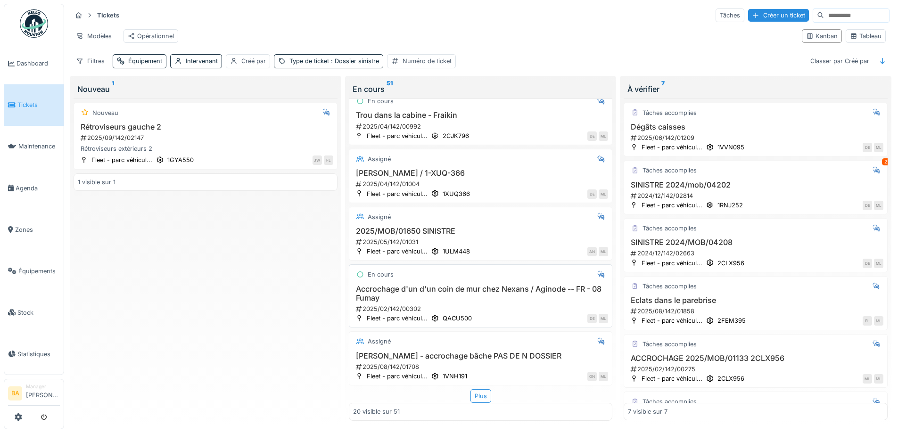
scroll to position [6, 0]
click at [475, 390] on div "Plus" at bounding box center [481, 397] width 21 height 14
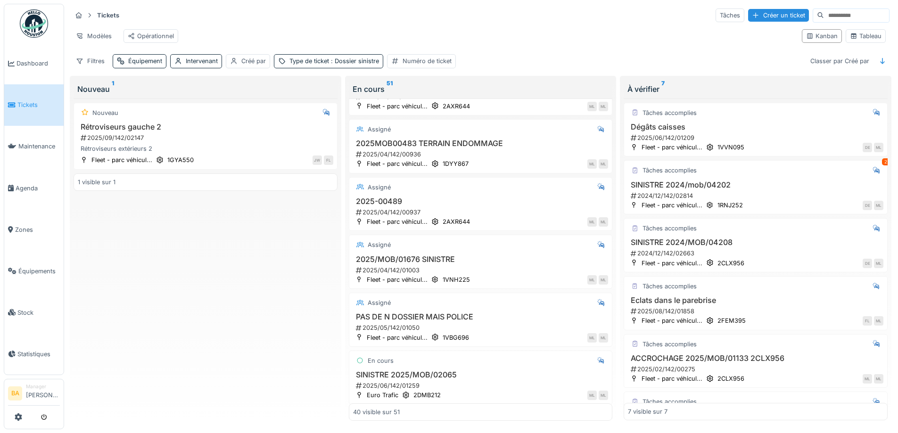
scroll to position [2070, 0]
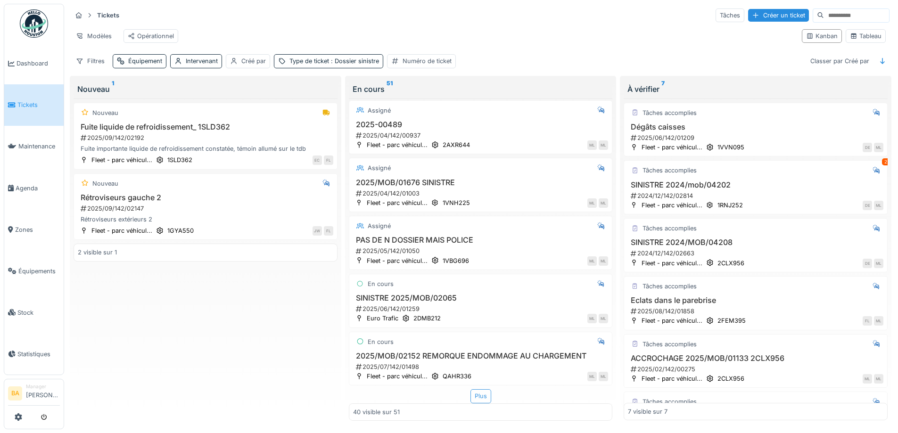
click at [475, 390] on div "Plus" at bounding box center [481, 397] width 21 height 14
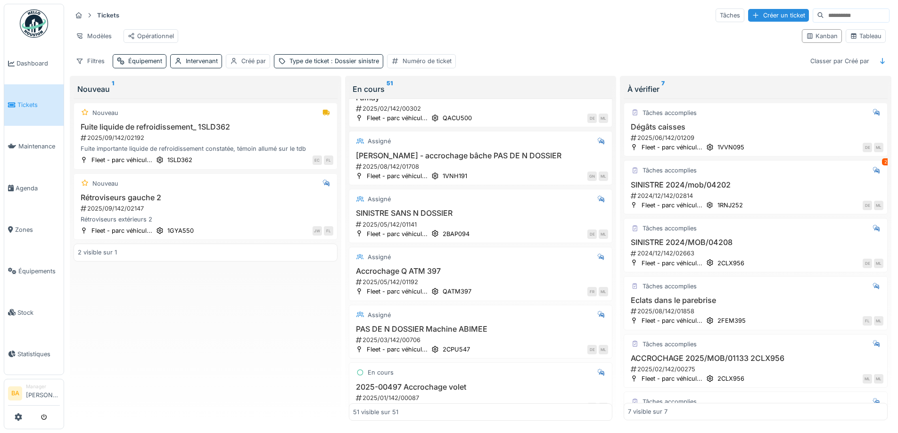
scroll to position [1051, 0]
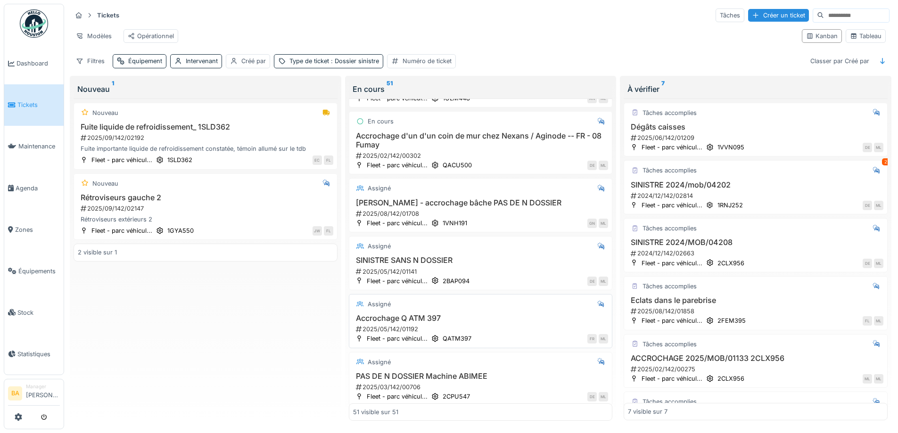
click at [387, 314] on h3 "Accrochage Q ATM 397" at bounding box center [481, 318] width 256 height 9
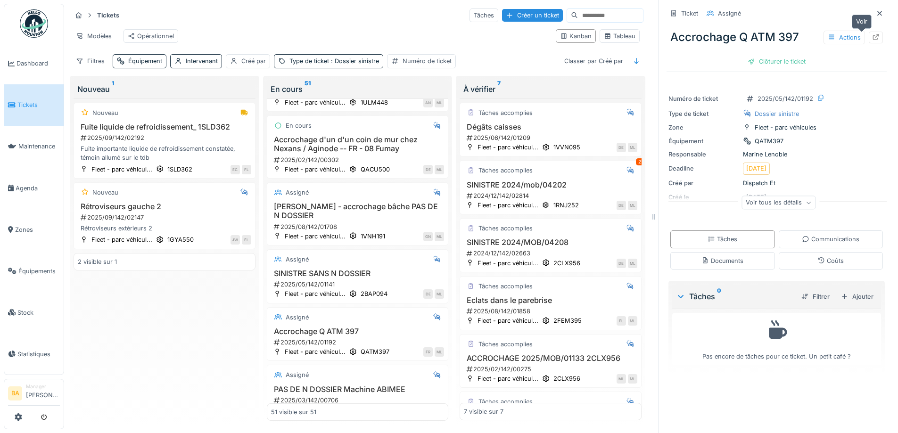
click at [872, 33] on div at bounding box center [876, 37] width 8 height 9
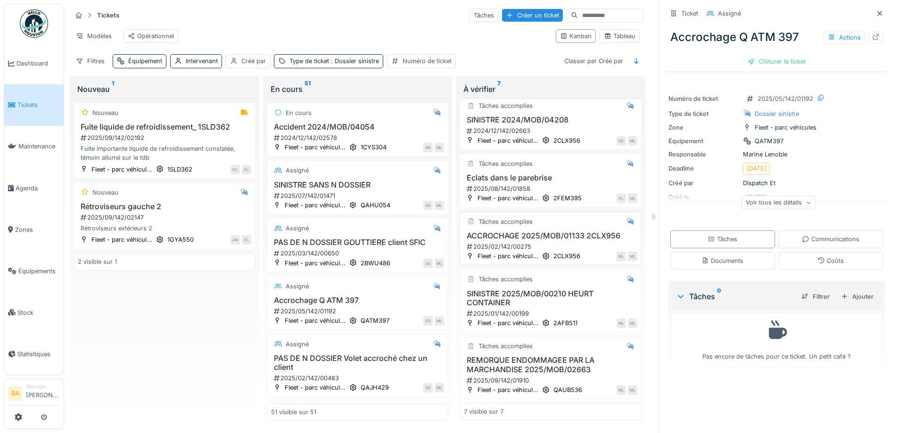
scroll to position [7, 0]
click at [516, 357] on h3 "REMORQUE ENDOMMAGEE PAR LA MARCHANDISE 2025/MOB/02663" at bounding box center [551, 365] width 174 height 18
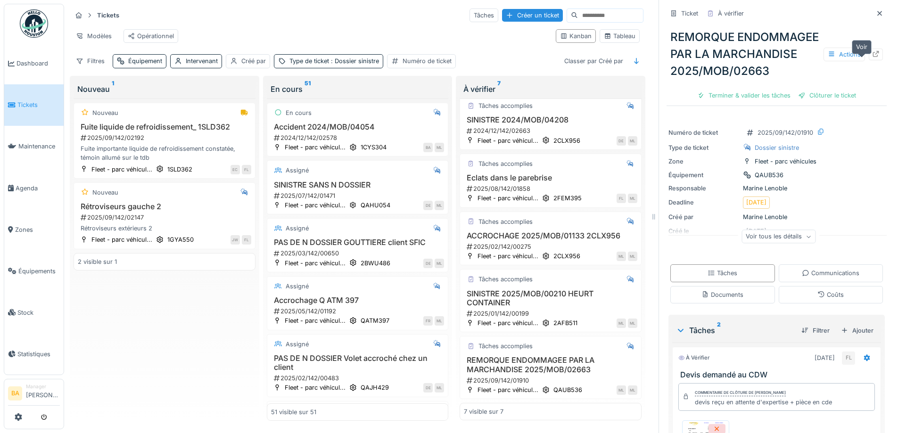
click at [872, 55] on icon at bounding box center [876, 54] width 8 height 6
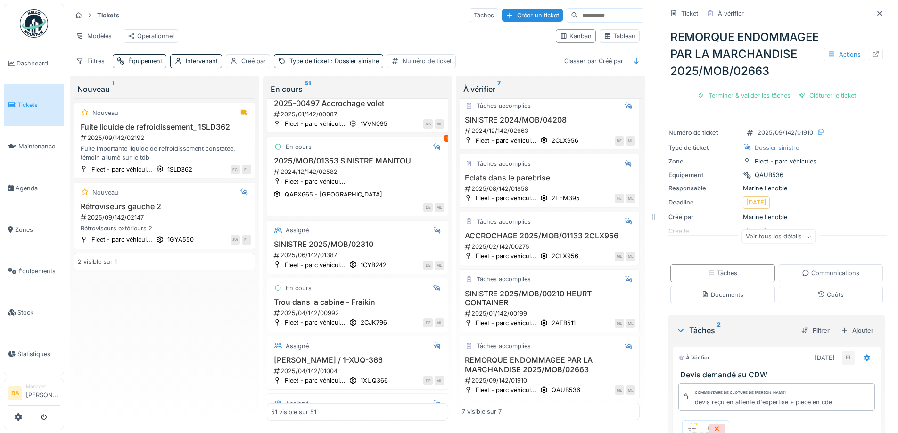
scroll to position [519, 0]
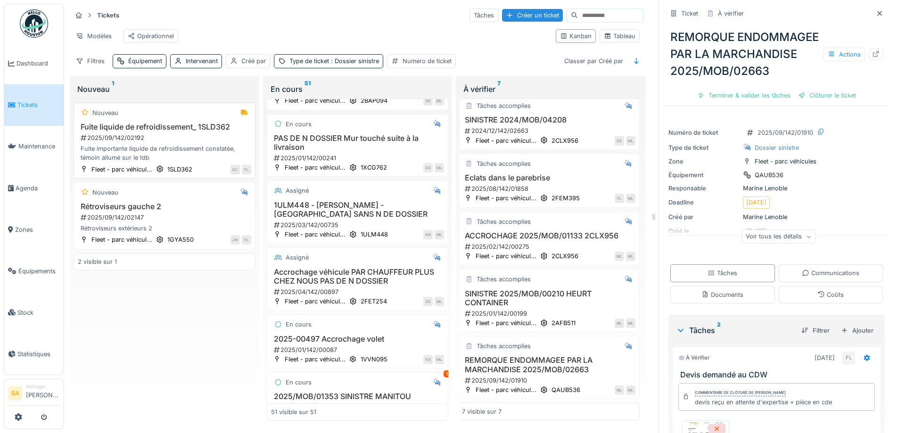
click at [113, 127] on h3 "Fuite liquide de refroidissement_ 1SLD362" at bounding box center [165, 127] width 174 height 9
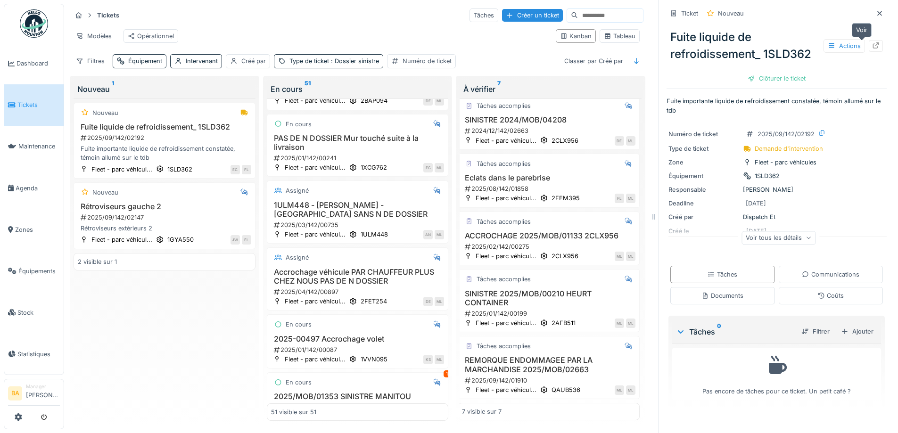
click at [872, 42] on div at bounding box center [876, 45] width 8 height 9
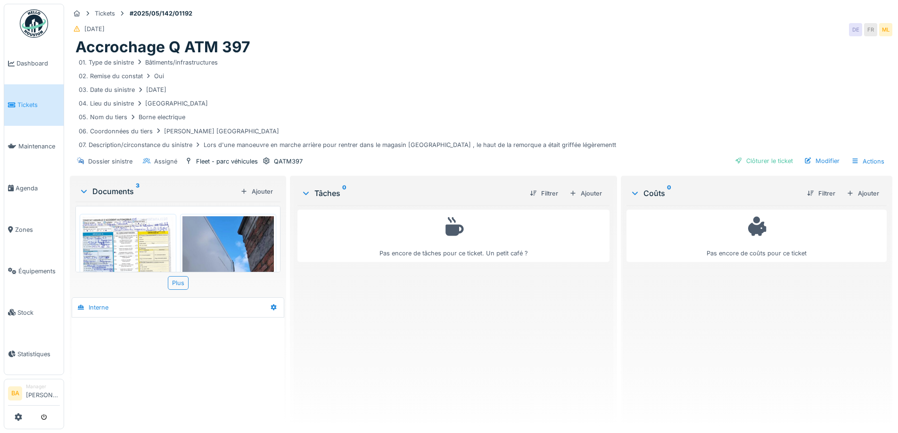
click at [206, 250] on img at bounding box center [228, 277] width 92 height 122
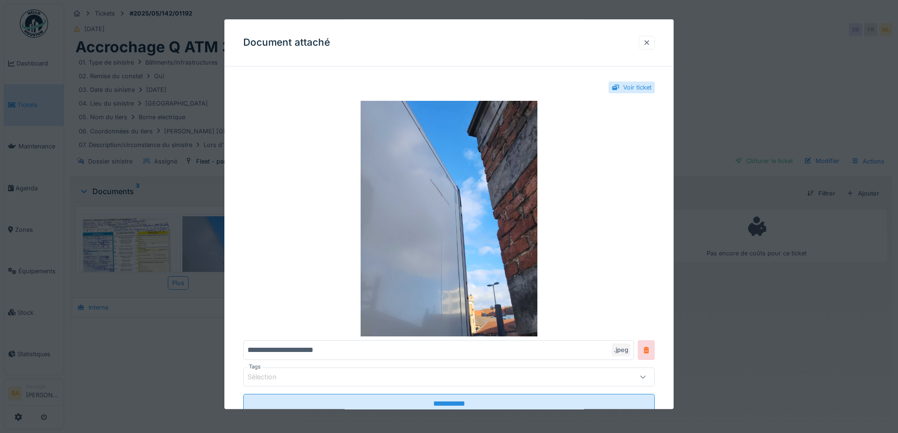
click at [649, 43] on div at bounding box center [647, 42] width 8 height 9
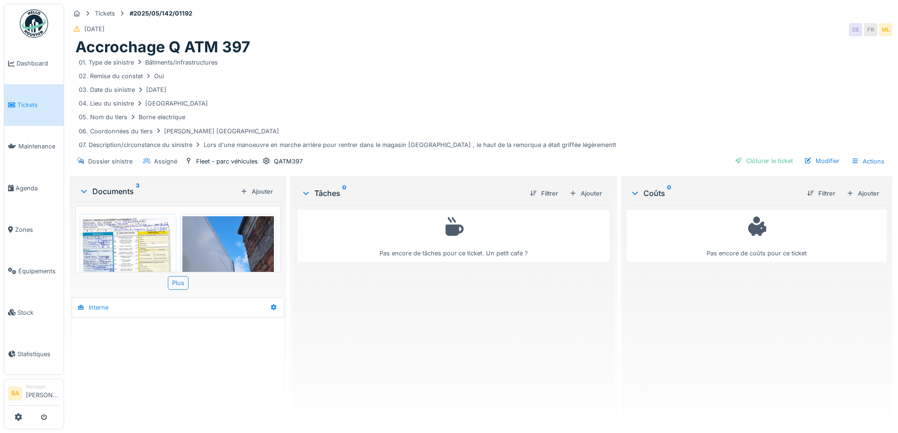
click at [209, 237] on img at bounding box center [228, 277] width 92 height 122
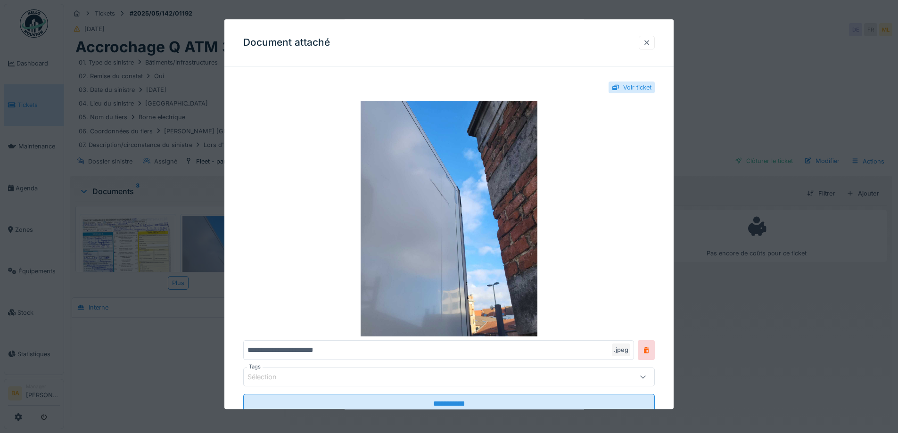
click at [651, 43] on div at bounding box center [647, 42] width 8 height 9
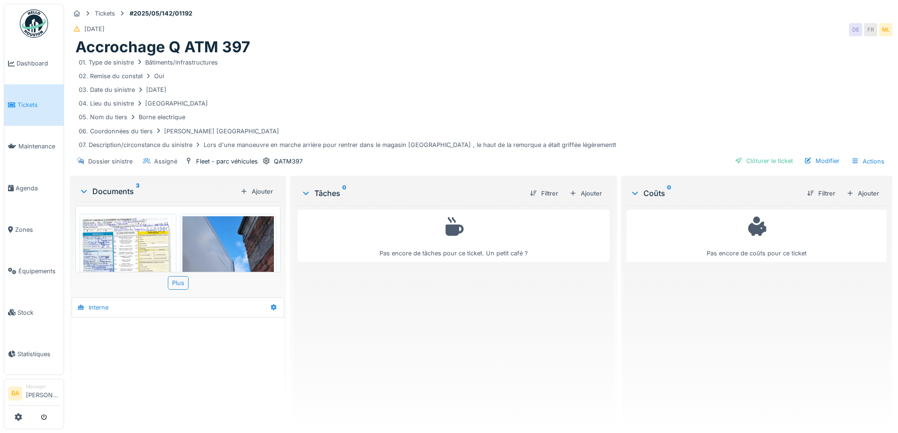
click at [129, 249] on img at bounding box center [128, 281] width 92 height 130
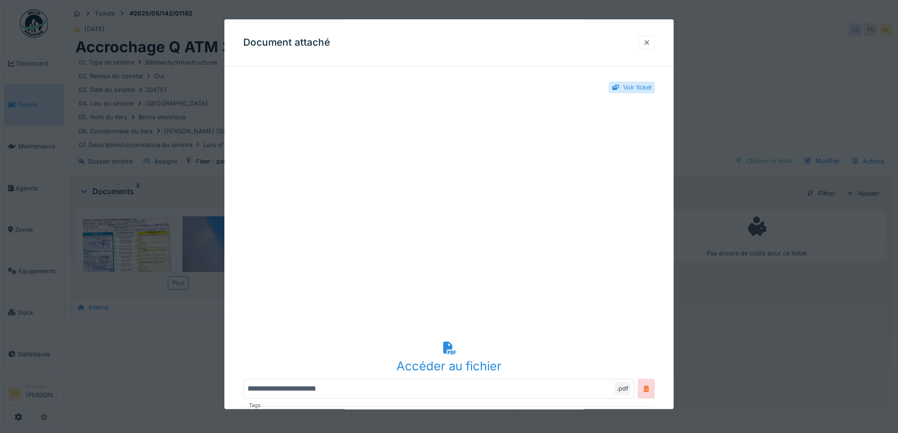
click at [651, 43] on div at bounding box center [647, 42] width 8 height 9
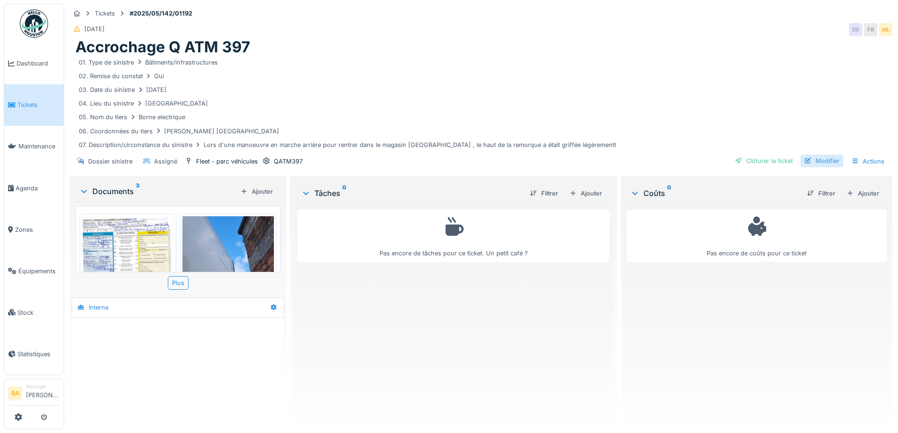
click at [816, 158] on div "Modifier" at bounding box center [822, 161] width 43 height 13
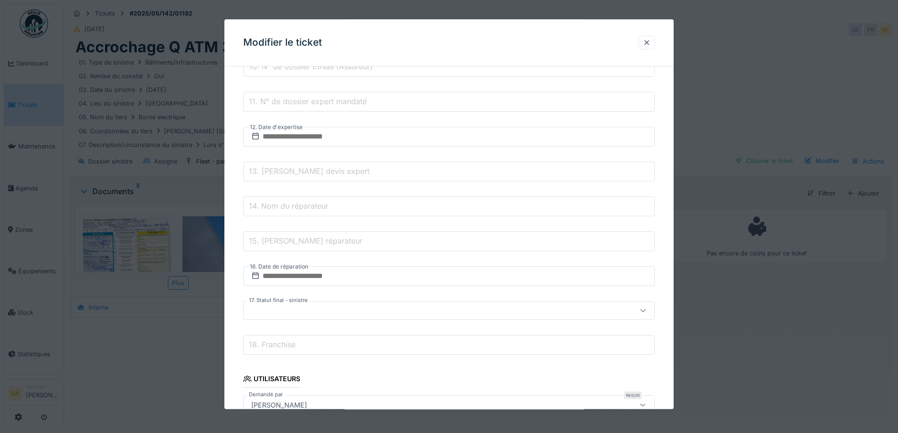
scroll to position [519, 0]
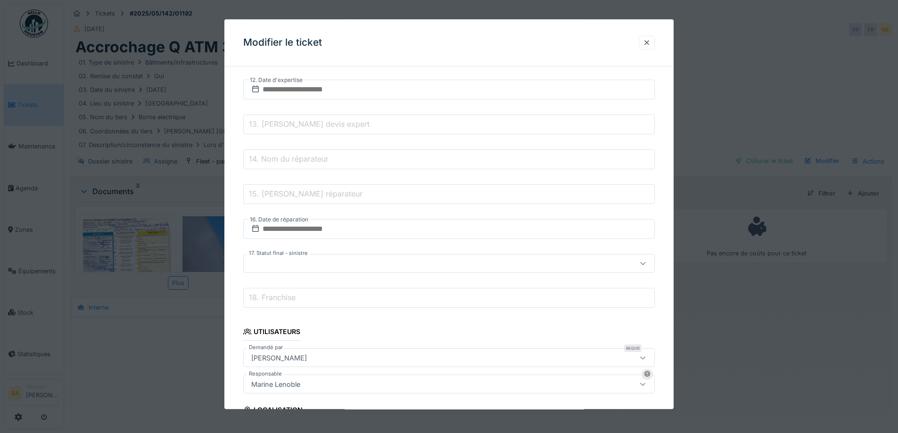
click at [319, 262] on div at bounding box center [425, 264] width 355 height 10
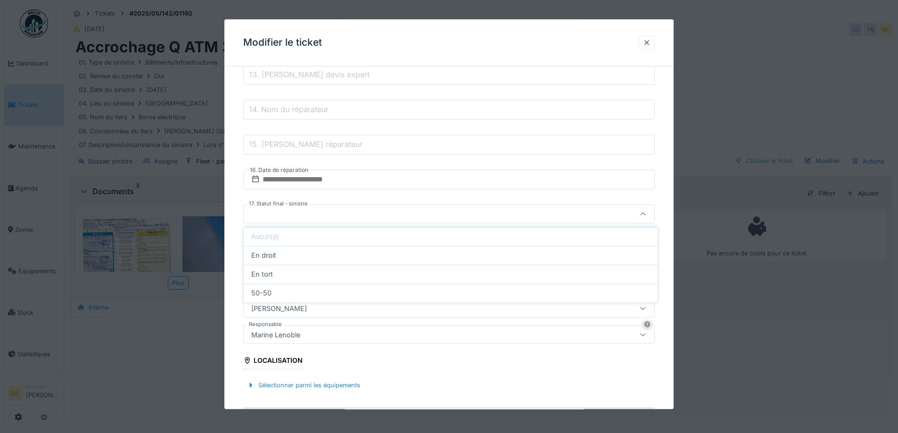
click at [293, 216] on div at bounding box center [425, 214] width 355 height 10
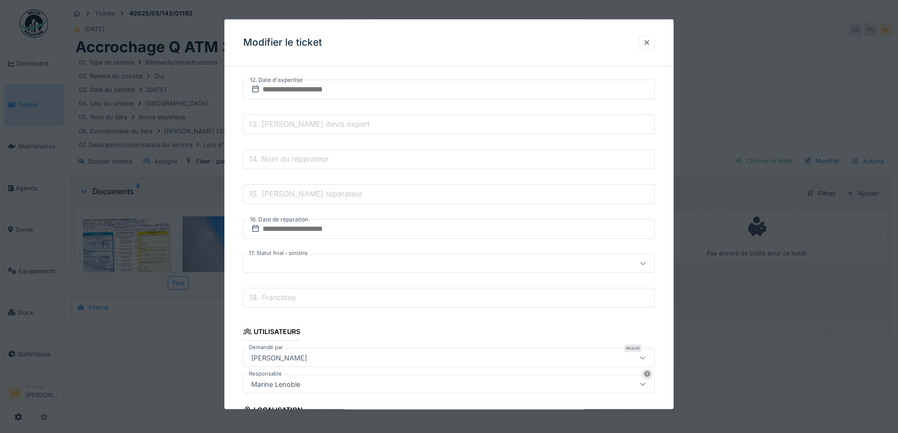
scroll to position [566, 0]
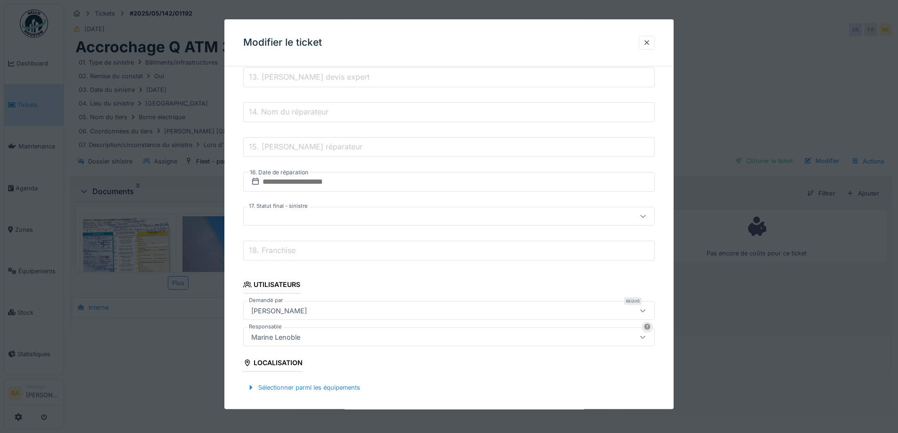
click at [278, 252] on label "18. Franchise" at bounding box center [272, 250] width 50 height 11
click at [278, 252] on input "18. Franchise" at bounding box center [449, 251] width 412 height 20
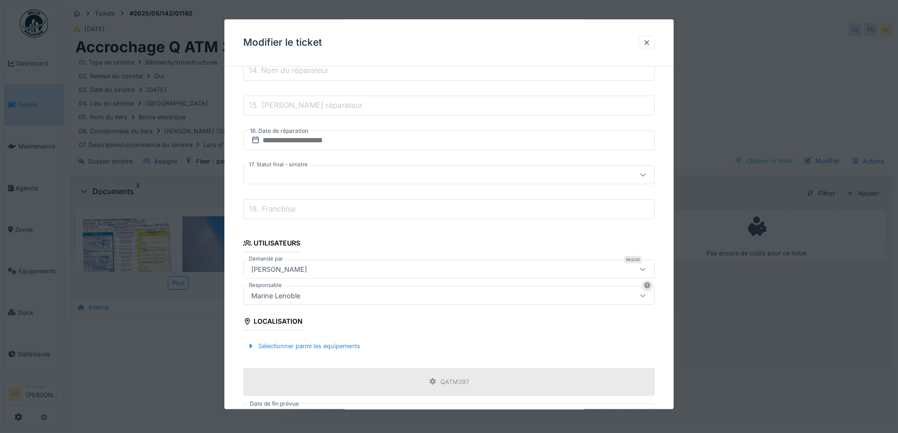
scroll to position [560, 0]
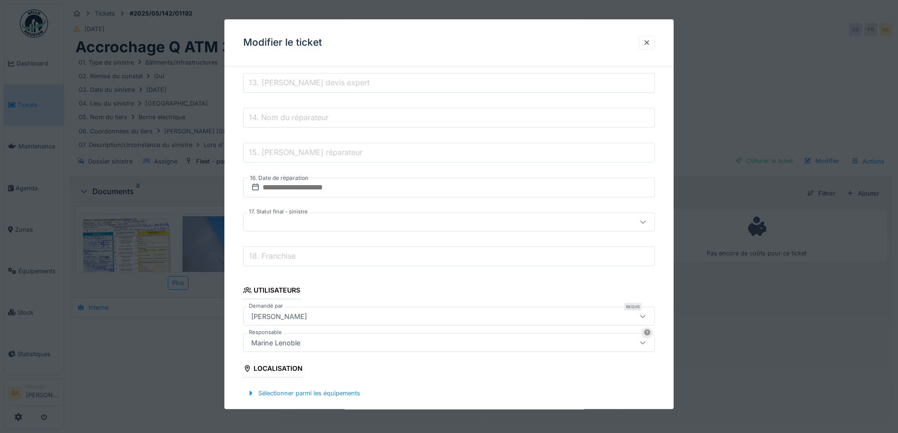
click at [305, 223] on div at bounding box center [425, 222] width 355 height 10
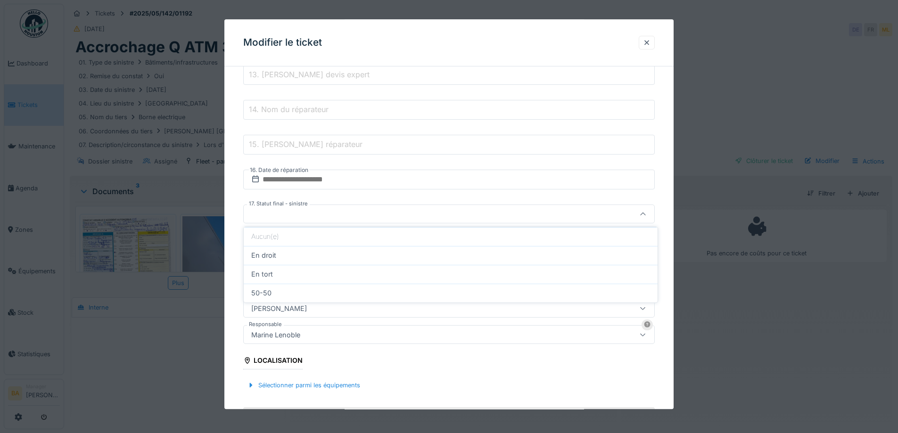
click at [274, 215] on div at bounding box center [425, 214] width 355 height 10
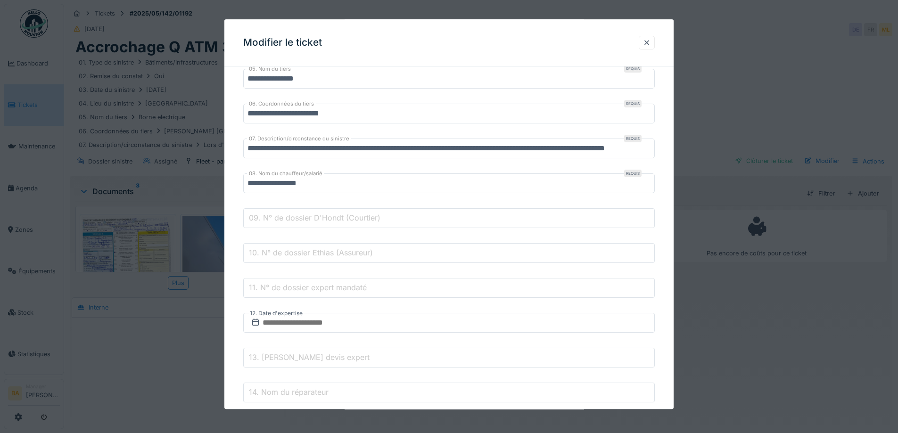
scroll to position [427, 0]
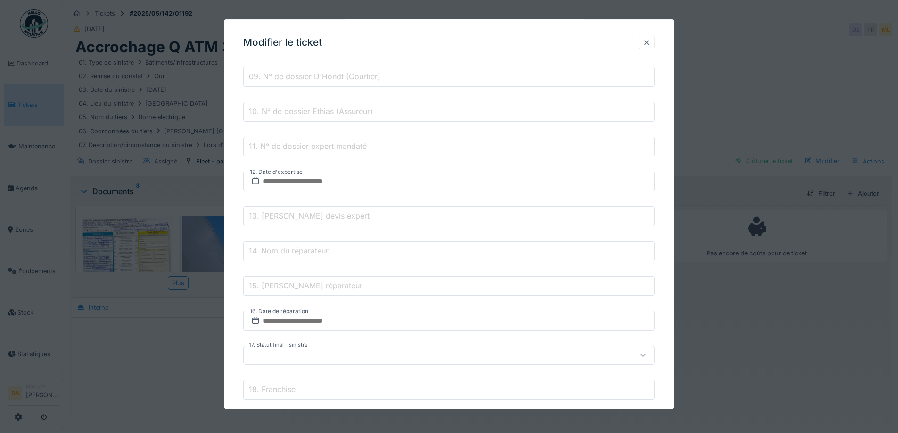
click at [651, 39] on div at bounding box center [647, 42] width 8 height 9
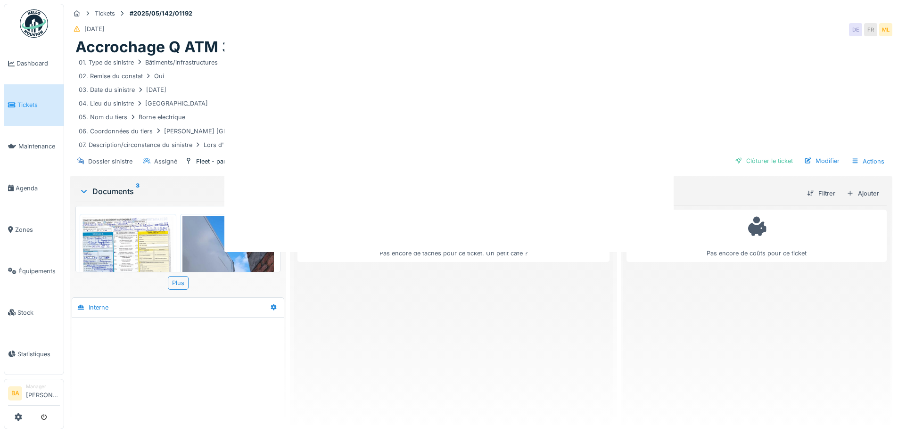
scroll to position [0, 0]
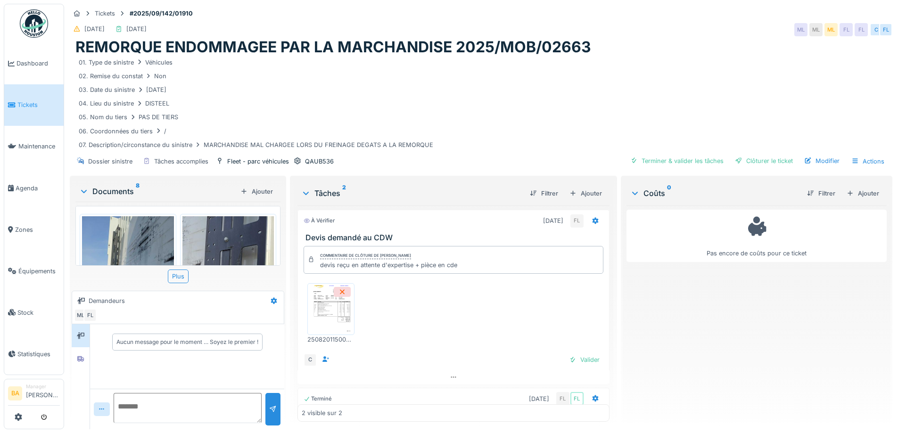
click at [135, 241] on img at bounding box center [128, 277] width 92 height 122
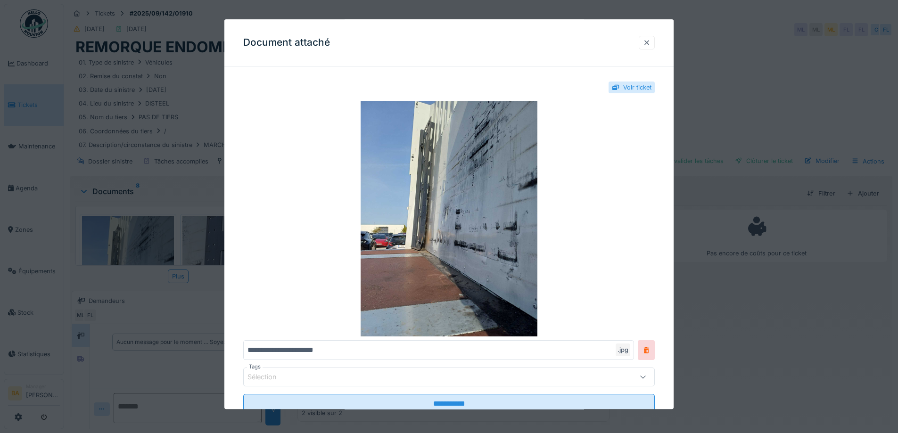
click at [651, 41] on div at bounding box center [647, 42] width 8 height 9
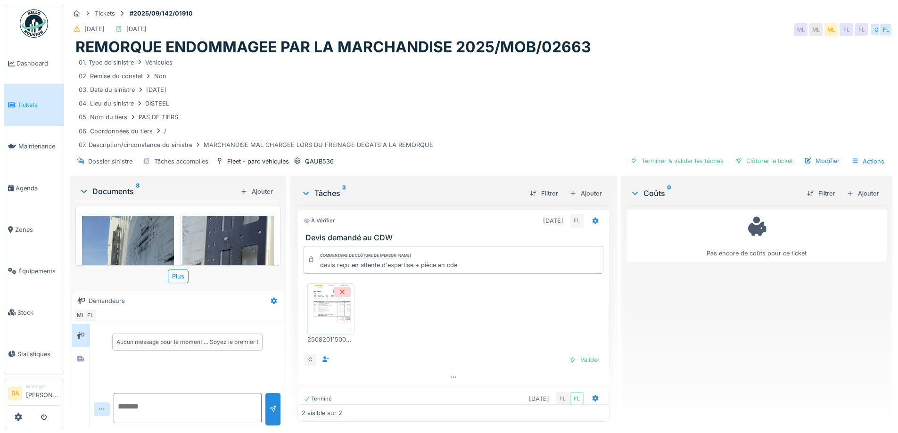
click at [225, 247] on img at bounding box center [228, 277] width 92 height 122
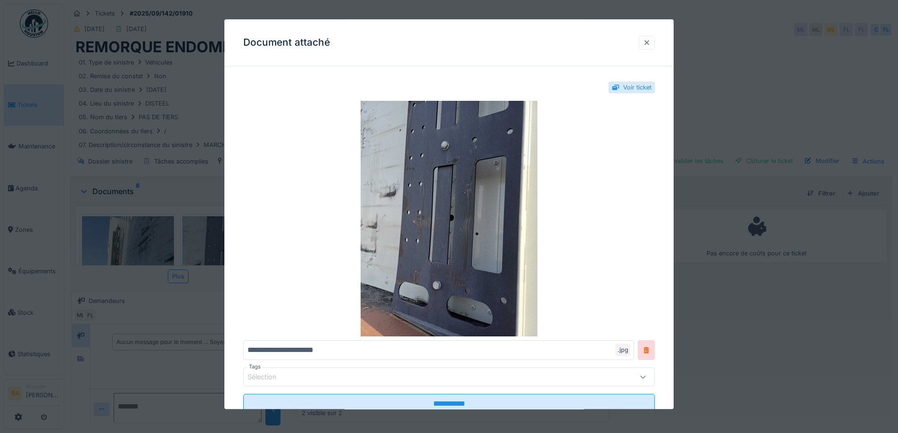
click at [649, 46] on div at bounding box center [647, 42] width 8 height 9
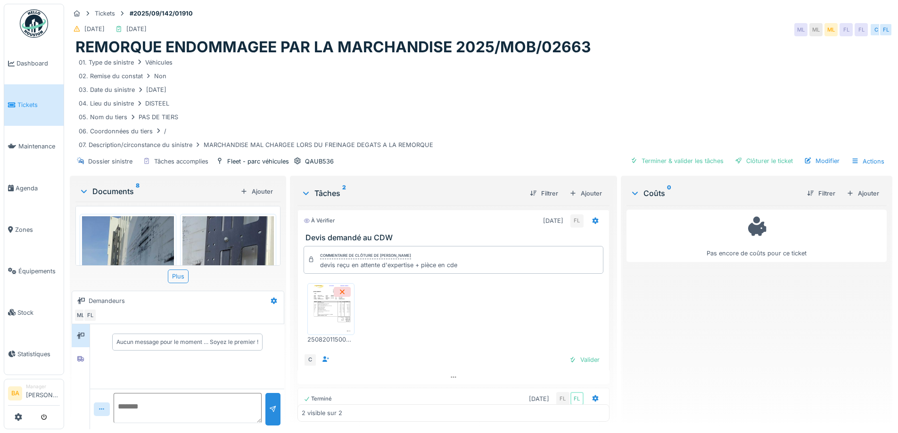
scroll to position [7, 0]
click at [334, 315] on img at bounding box center [331, 309] width 42 height 47
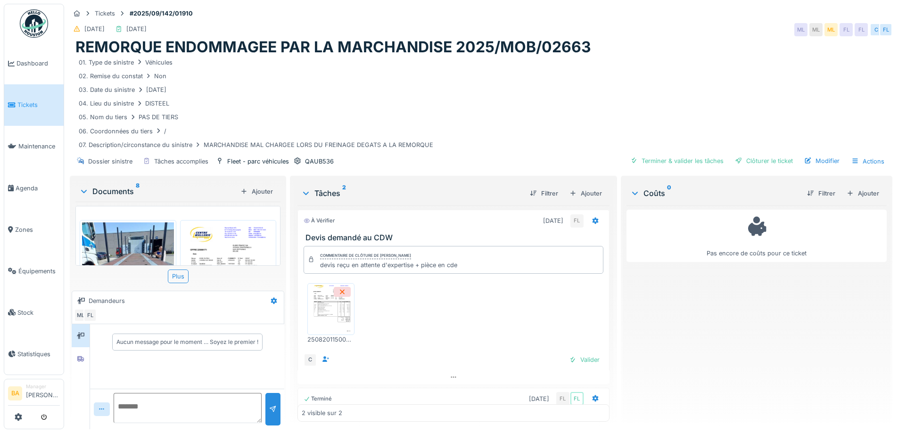
scroll to position [473, 0]
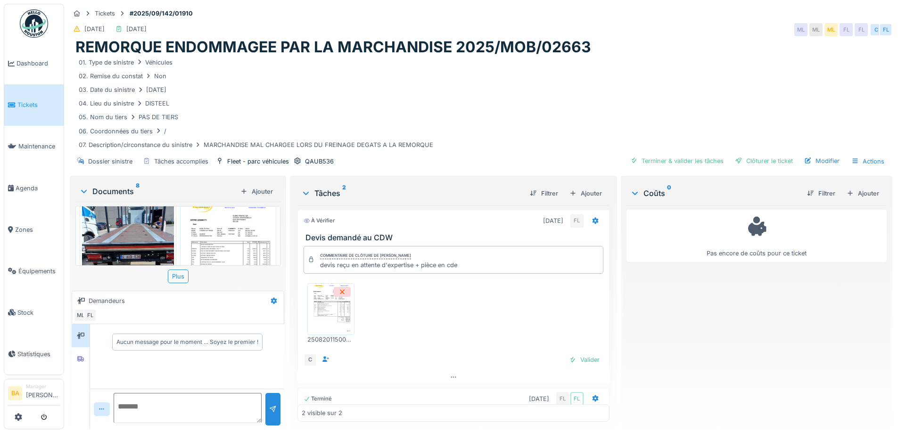
click at [229, 240] on img at bounding box center [228, 258] width 92 height 130
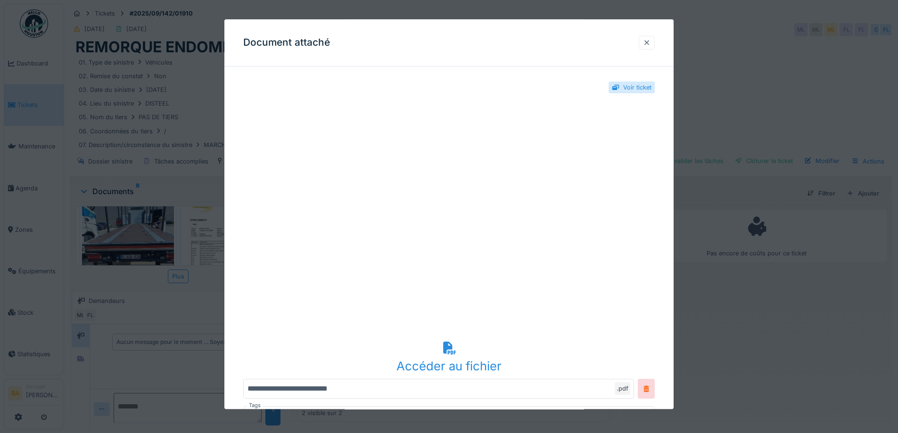
click at [649, 46] on div at bounding box center [647, 42] width 8 height 9
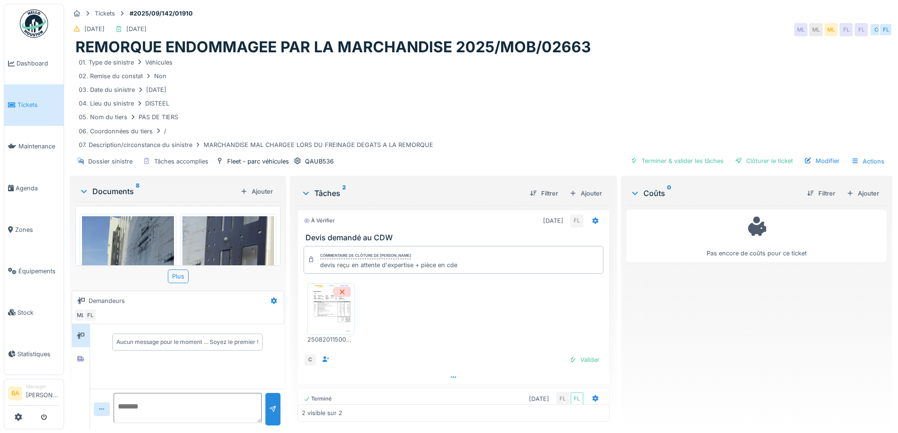
scroll to position [71, 0]
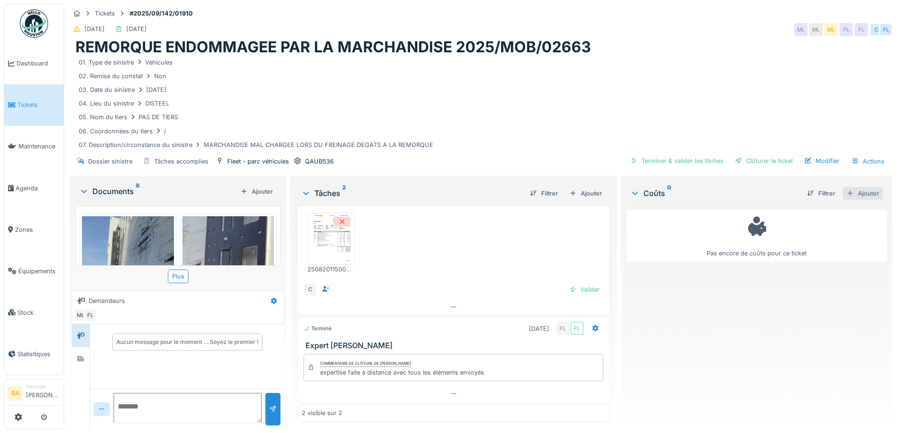
click at [845, 187] on div "Ajouter" at bounding box center [863, 193] width 40 height 13
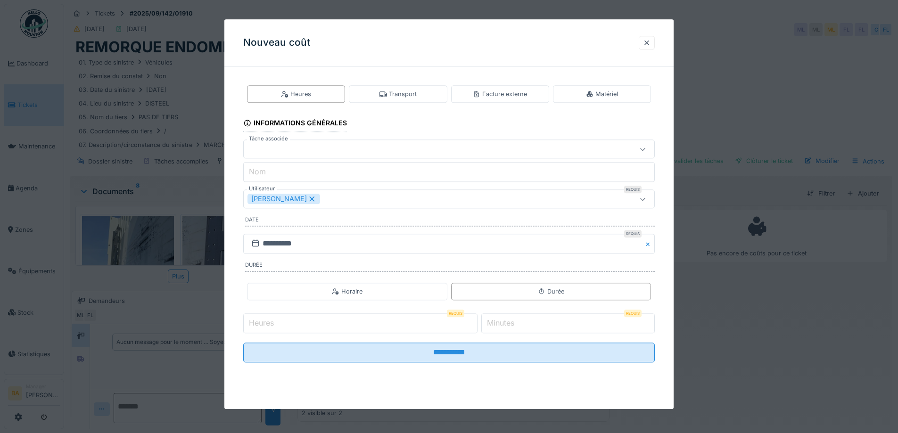
click at [314, 148] on div at bounding box center [425, 149] width 355 height 10
click at [313, 148] on div at bounding box center [425, 149] width 355 height 10
click at [651, 45] on div at bounding box center [647, 42] width 8 height 9
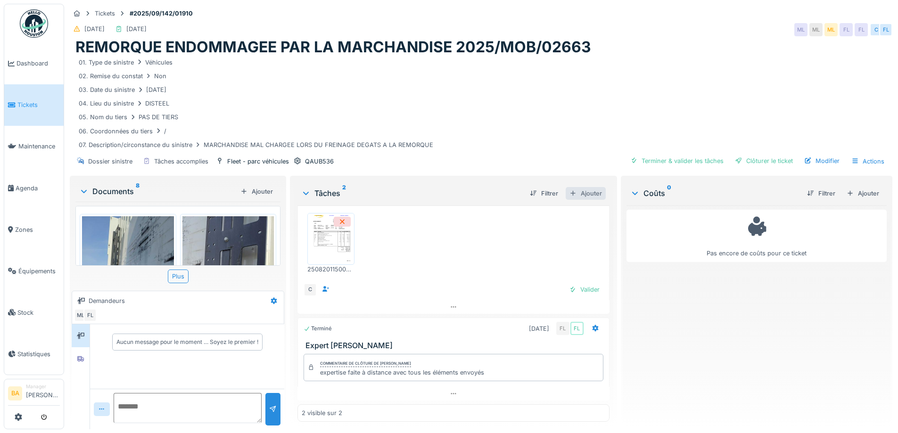
click at [573, 187] on div "Ajouter" at bounding box center [586, 193] width 40 height 13
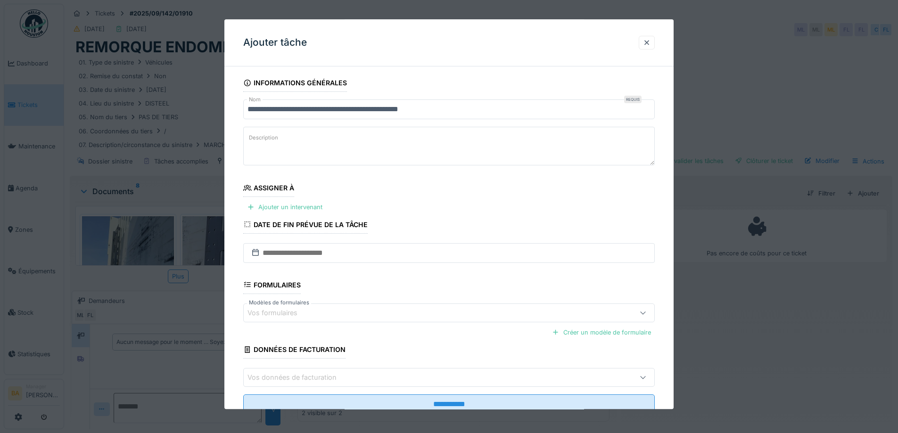
scroll to position [32, 0]
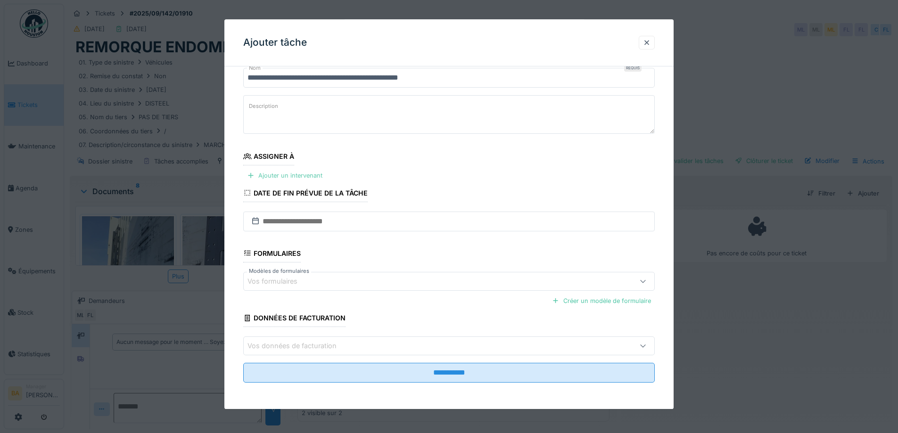
click at [261, 179] on div "Ajouter un intervenant" at bounding box center [284, 176] width 83 height 13
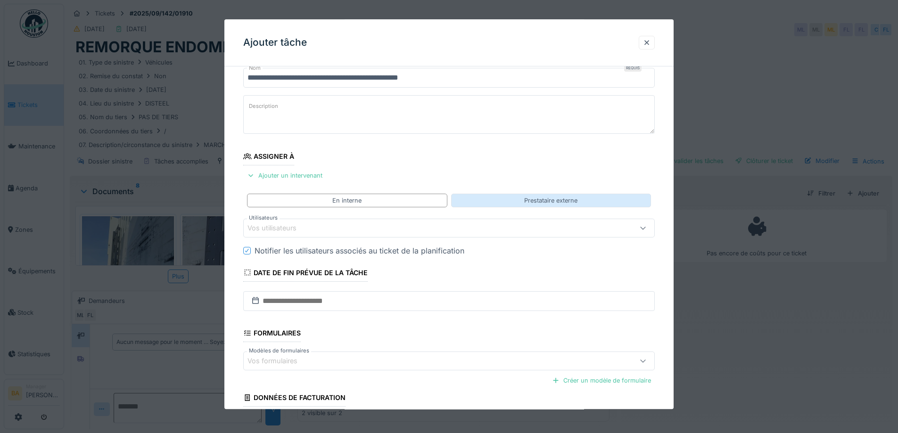
click at [517, 200] on div "Prestataire externe" at bounding box center [551, 201] width 200 height 14
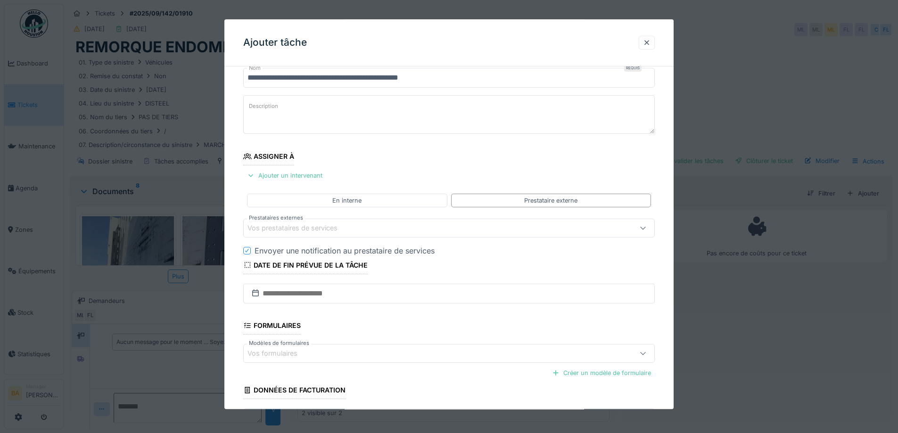
click at [638, 225] on div at bounding box center [643, 228] width 23 height 18
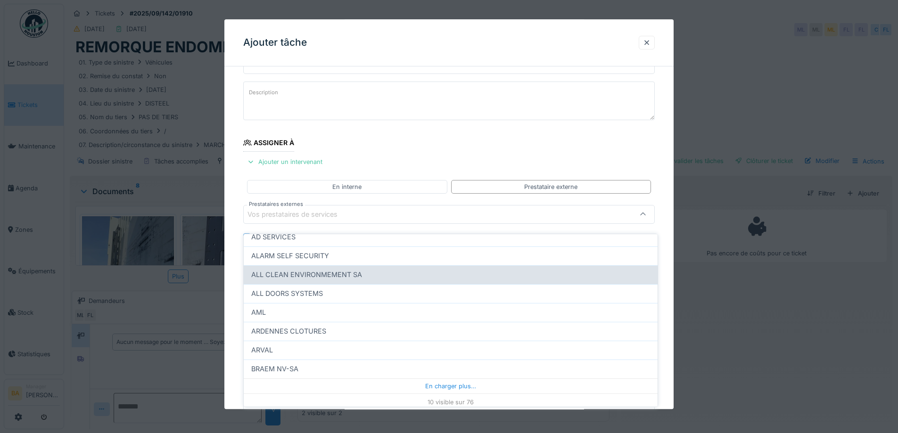
scroll to position [98, 0]
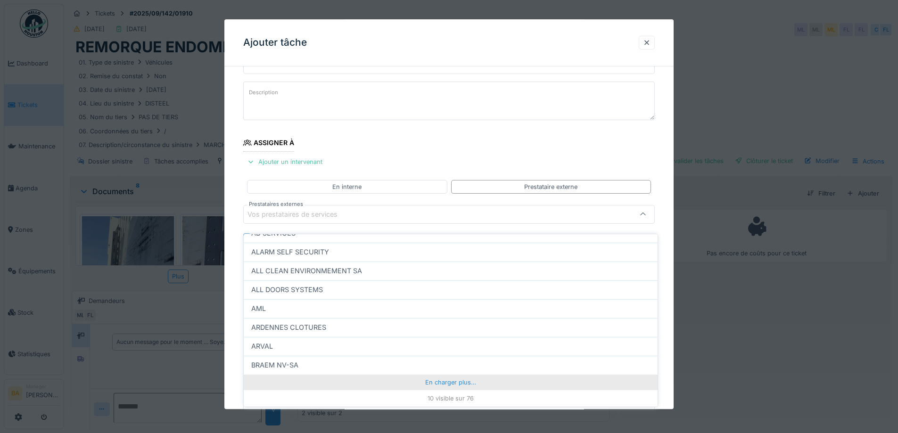
click at [448, 377] on div "En charger plus…" at bounding box center [451, 382] width 414 height 15
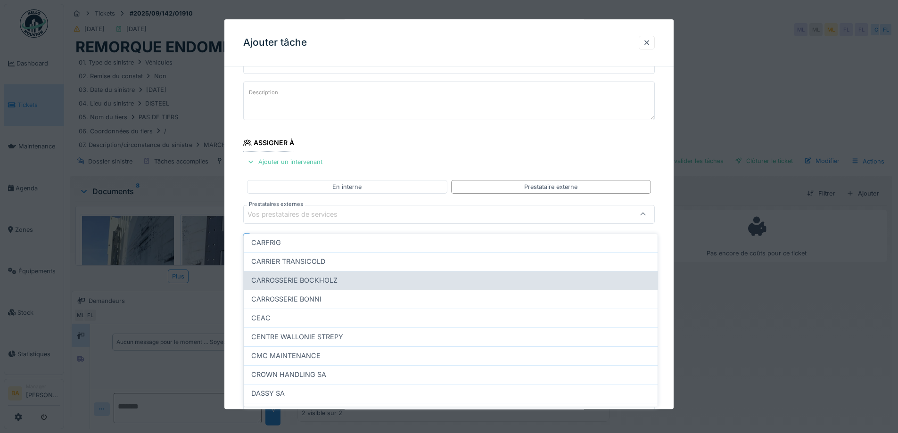
scroll to position [192, 0]
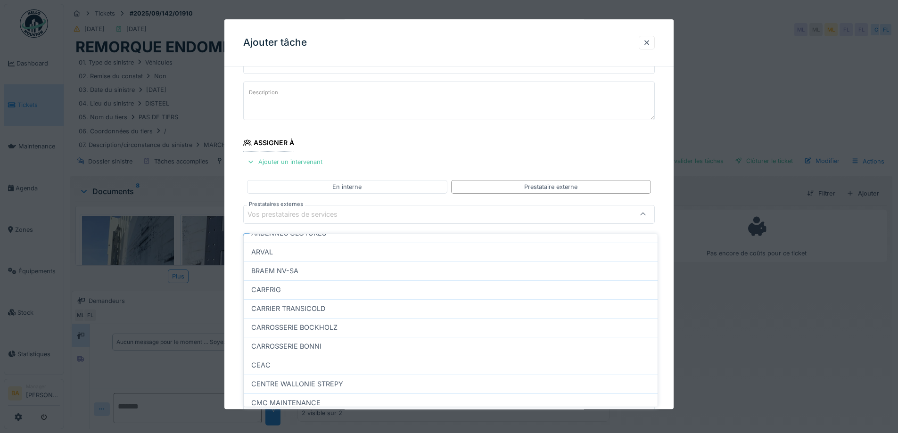
click at [526, 153] on fieldset "**********" at bounding box center [449, 239] width 412 height 420
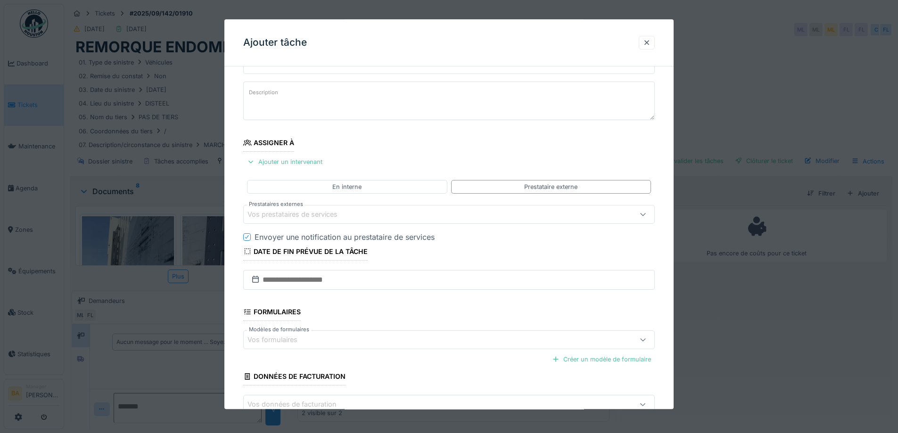
scroll to position [0, 0]
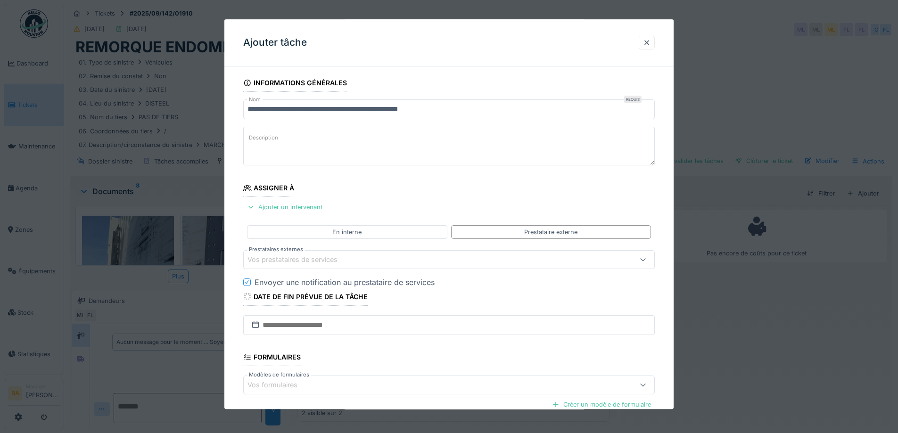
click at [264, 145] on textarea "Description" at bounding box center [449, 146] width 412 height 39
click at [651, 43] on div at bounding box center [647, 42] width 8 height 9
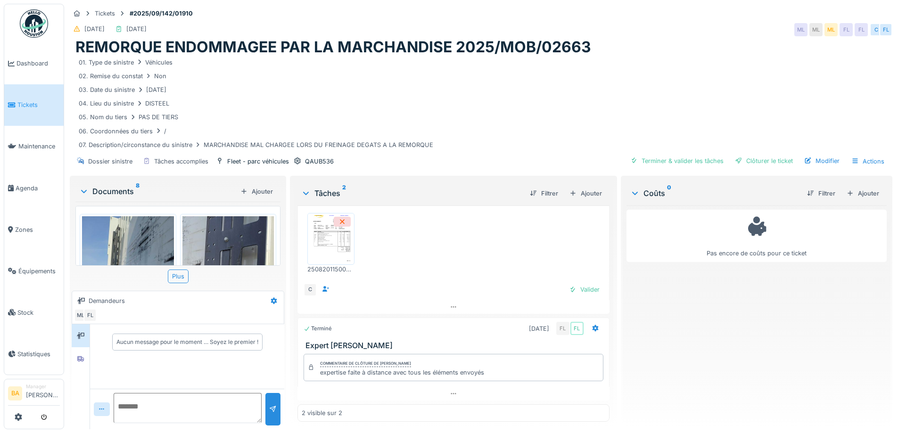
click at [329, 240] on img at bounding box center [331, 239] width 42 height 47
click at [816, 156] on div "Modifier" at bounding box center [822, 161] width 43 height 13
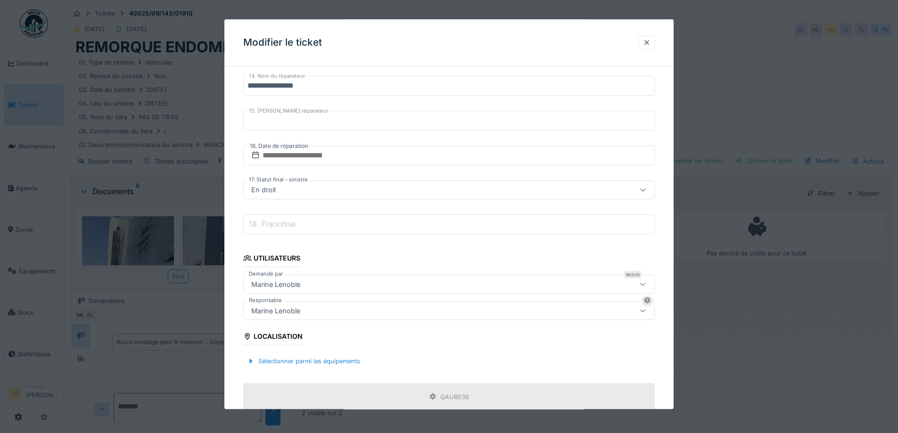
scroll to position [613, 0]
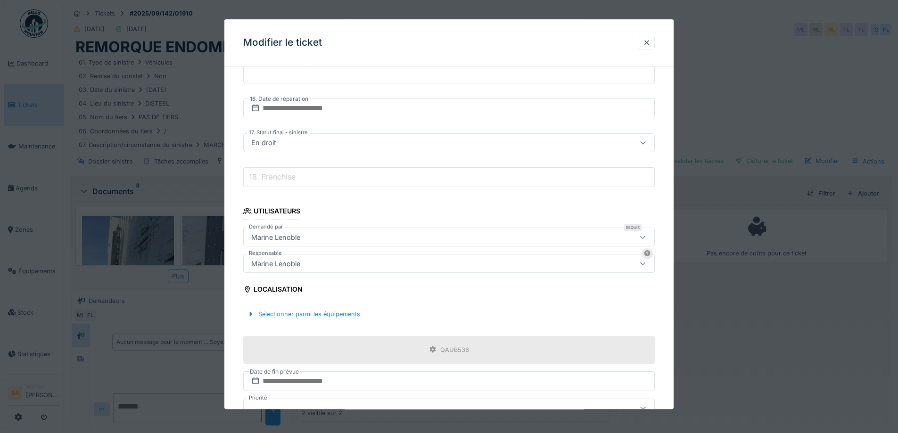
click at [376, 181] on input "18. Franchise" at bounding box center [449, 178] width 412 height 20
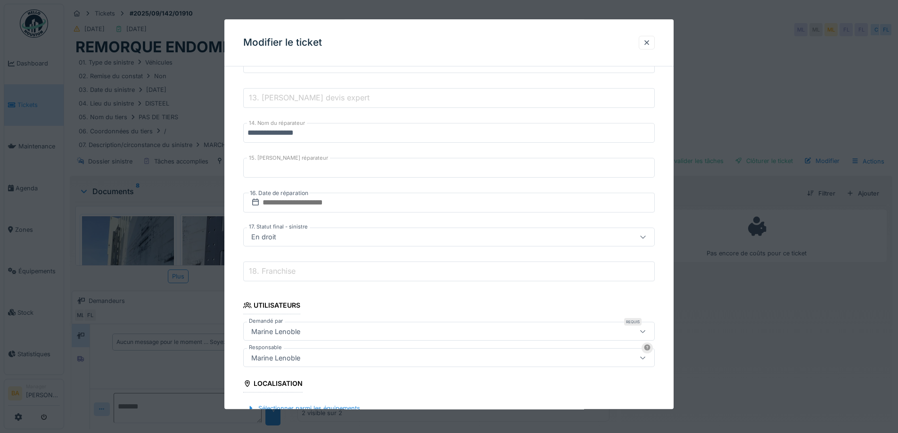
scroll to position [424, 0]
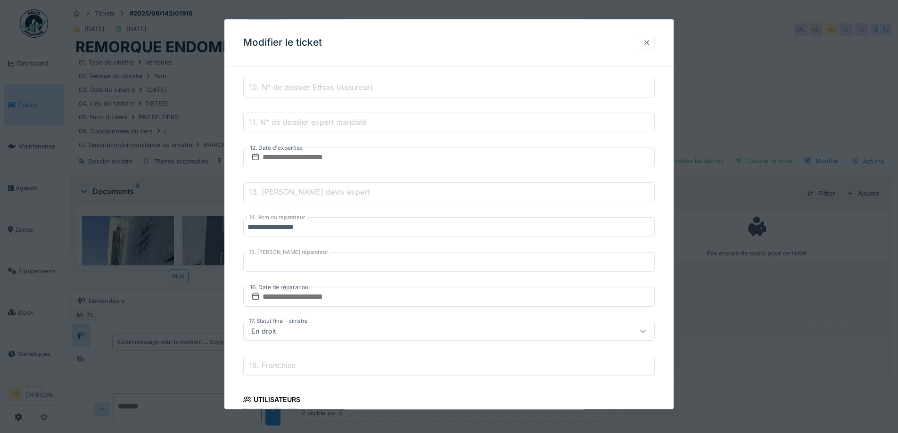
click at [647, 41] on div at bounding box center [647, 42] width 8 height 9
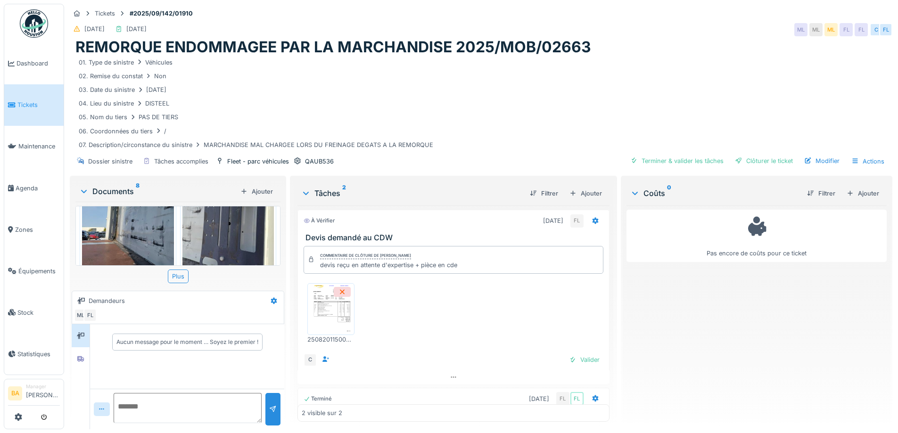
scroll to position [0, 0]
